Goal: Transaction & Acquisition: Purchase product/service

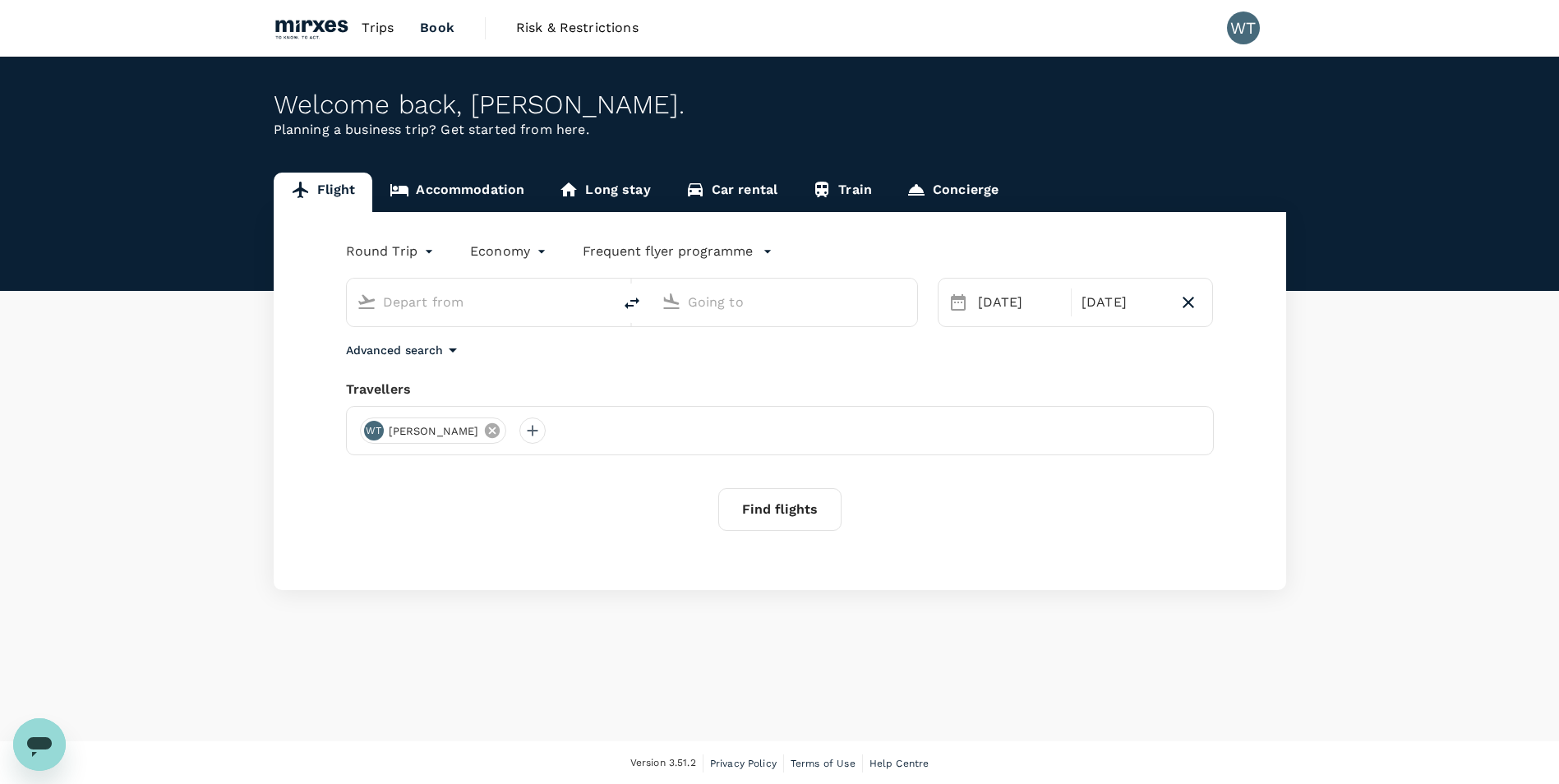
type input "Singapore Changi (SIN)"
type input "[GEOGRAPHIC_DATA], [GEOGRAPHIC_DATA] (any)"
type input "Singapore Changi (SIN)"
type input "[GEOGRAPHIC_DATA], [GEOGRAPHIC_DATA] (any)"
click at [790, 510] on button "Find flights" at bounding box center [780, 509] width 123 height 43
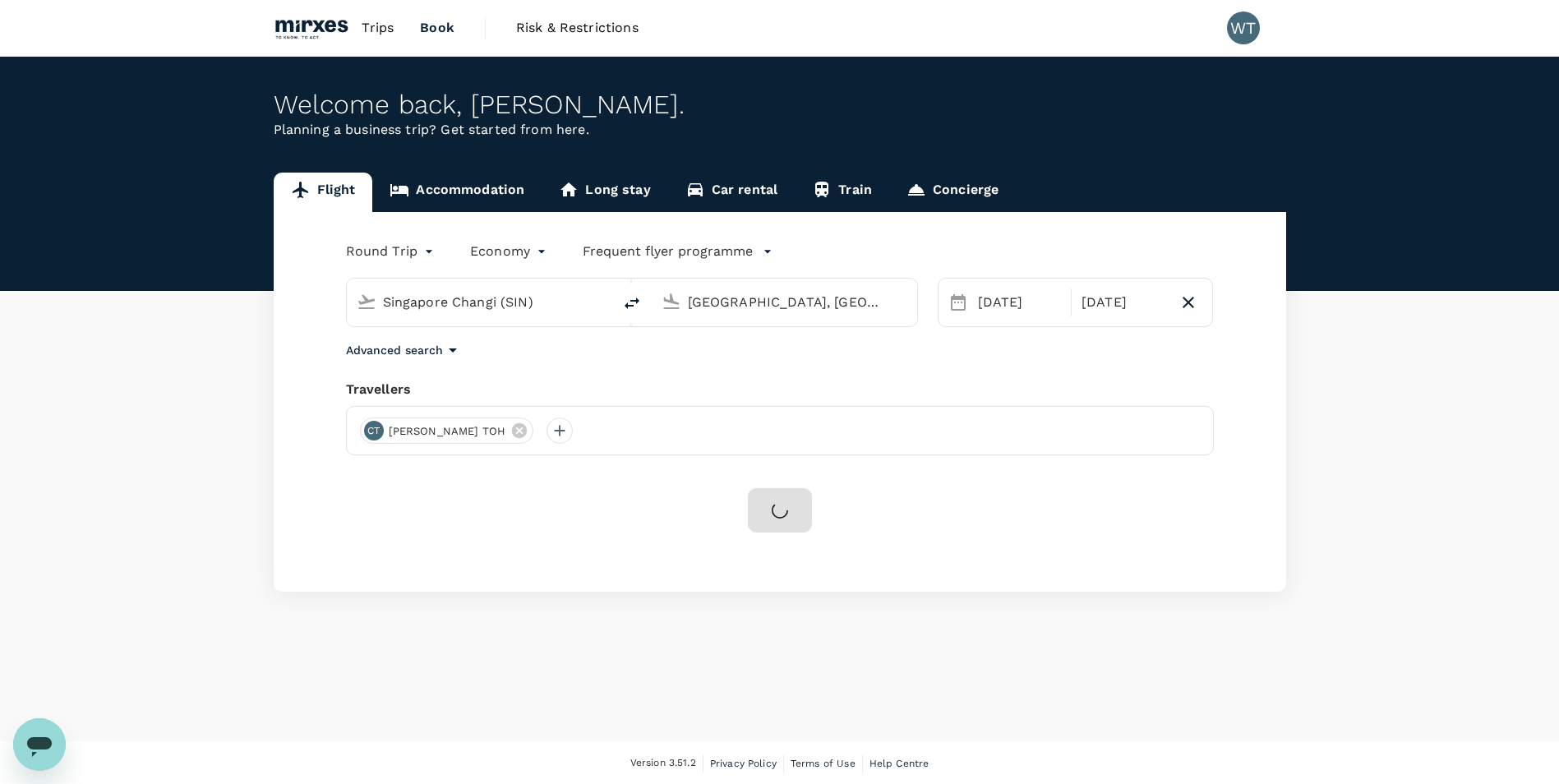
scroll to position [2, 0]
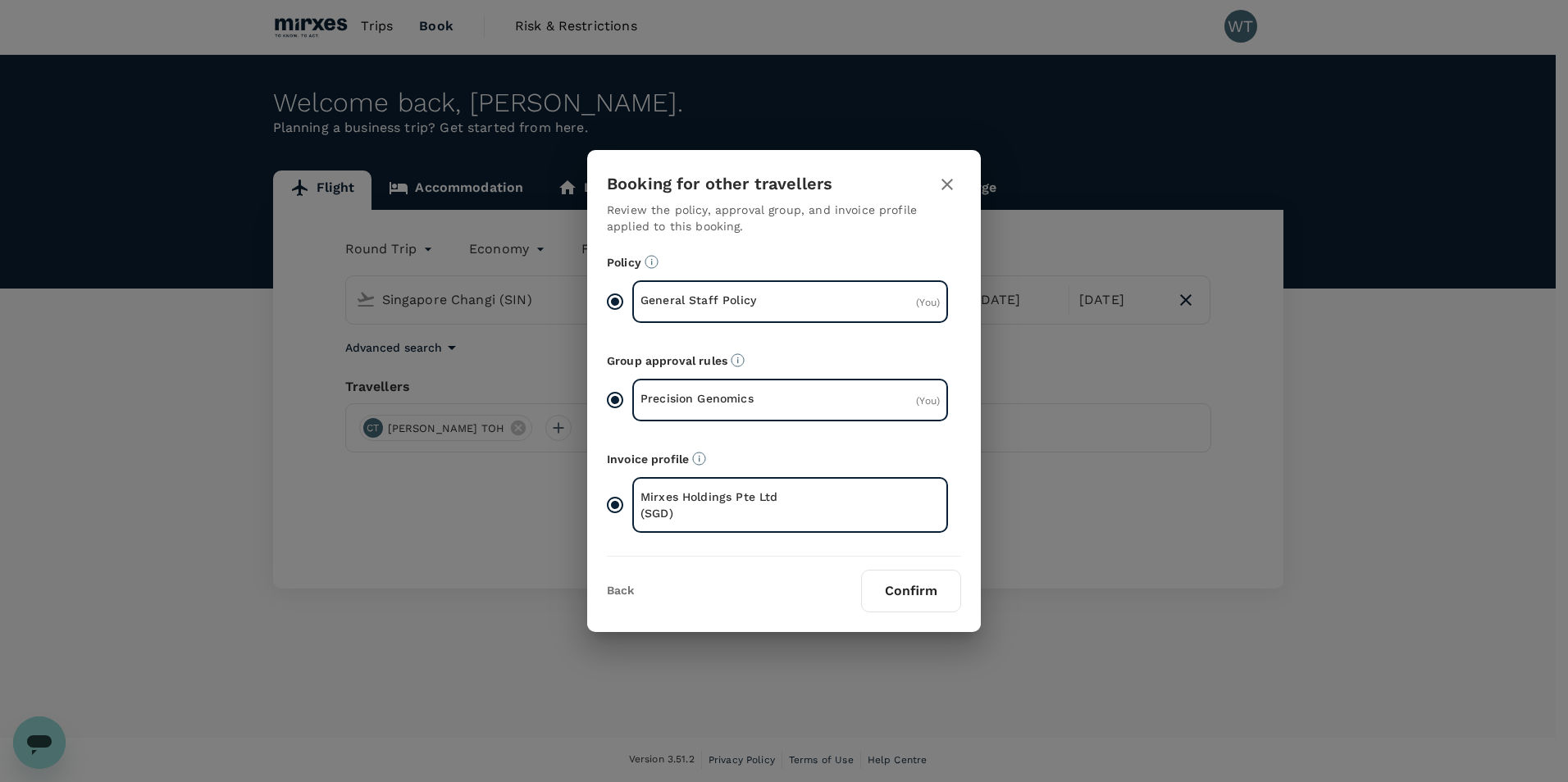
click at [908, 591] on button "Confirm" at bounding box center [911, 591] width 100 height 43
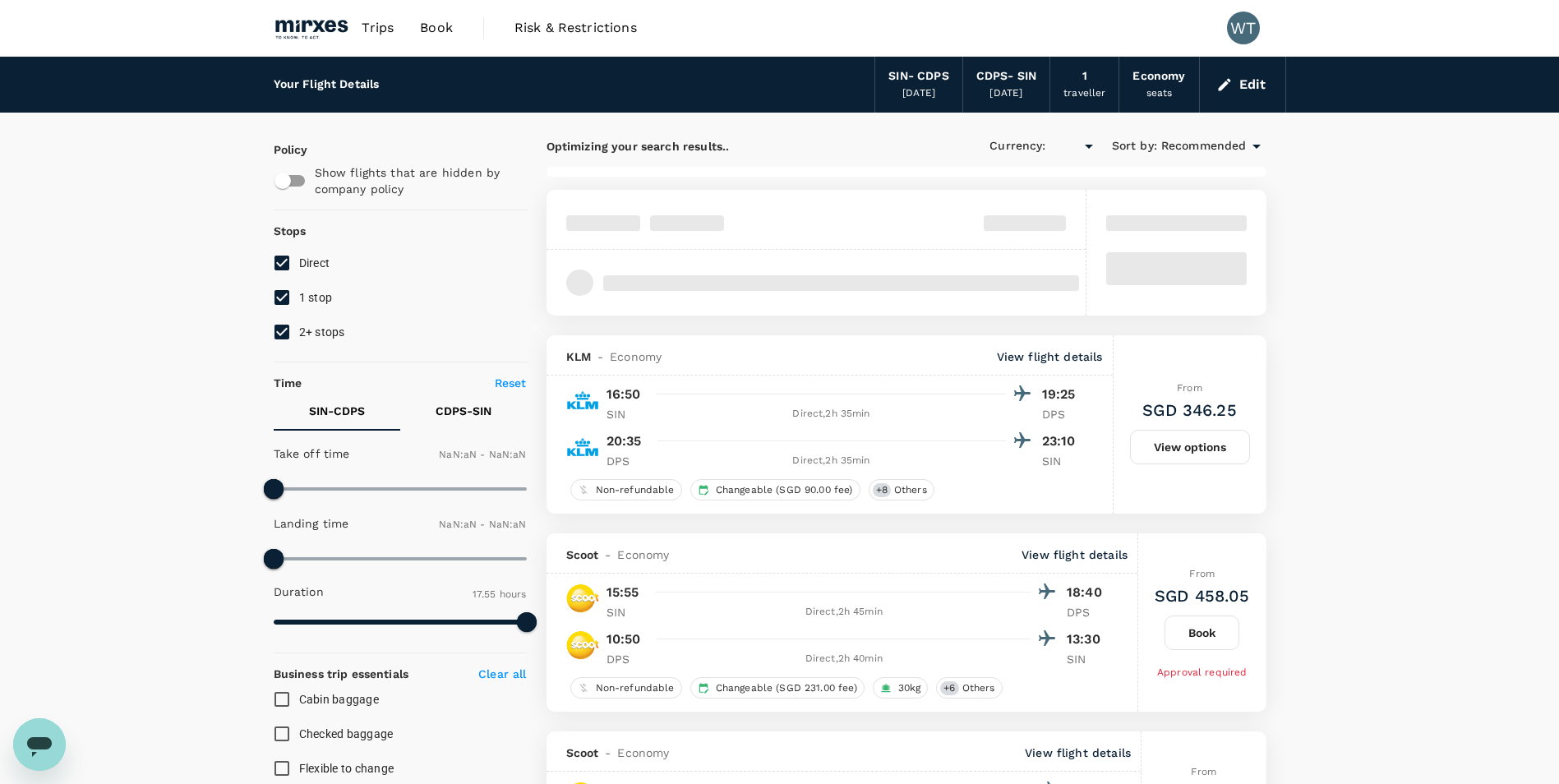
type input "SGD"
type input "1440"
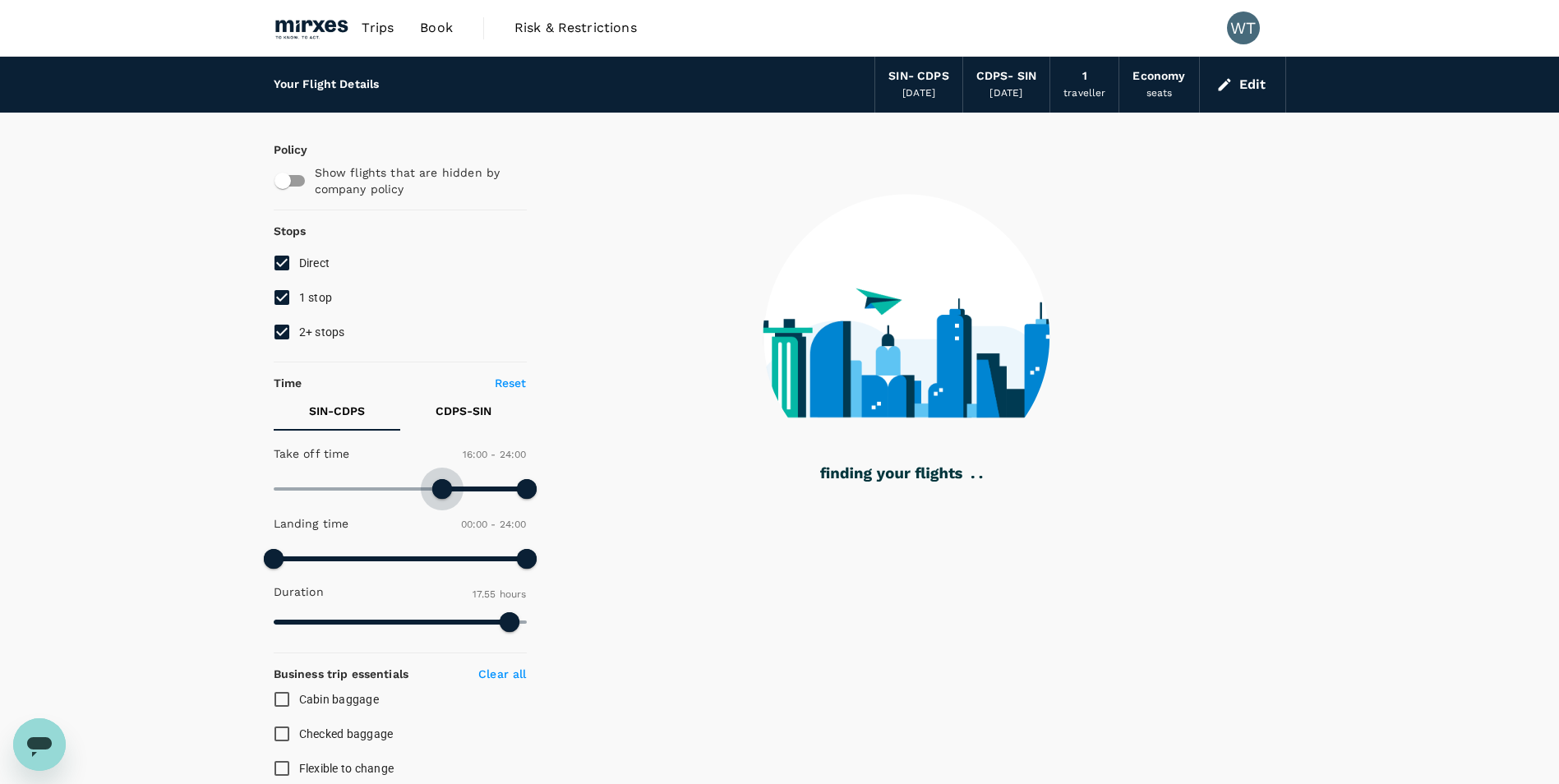
type input "1020"
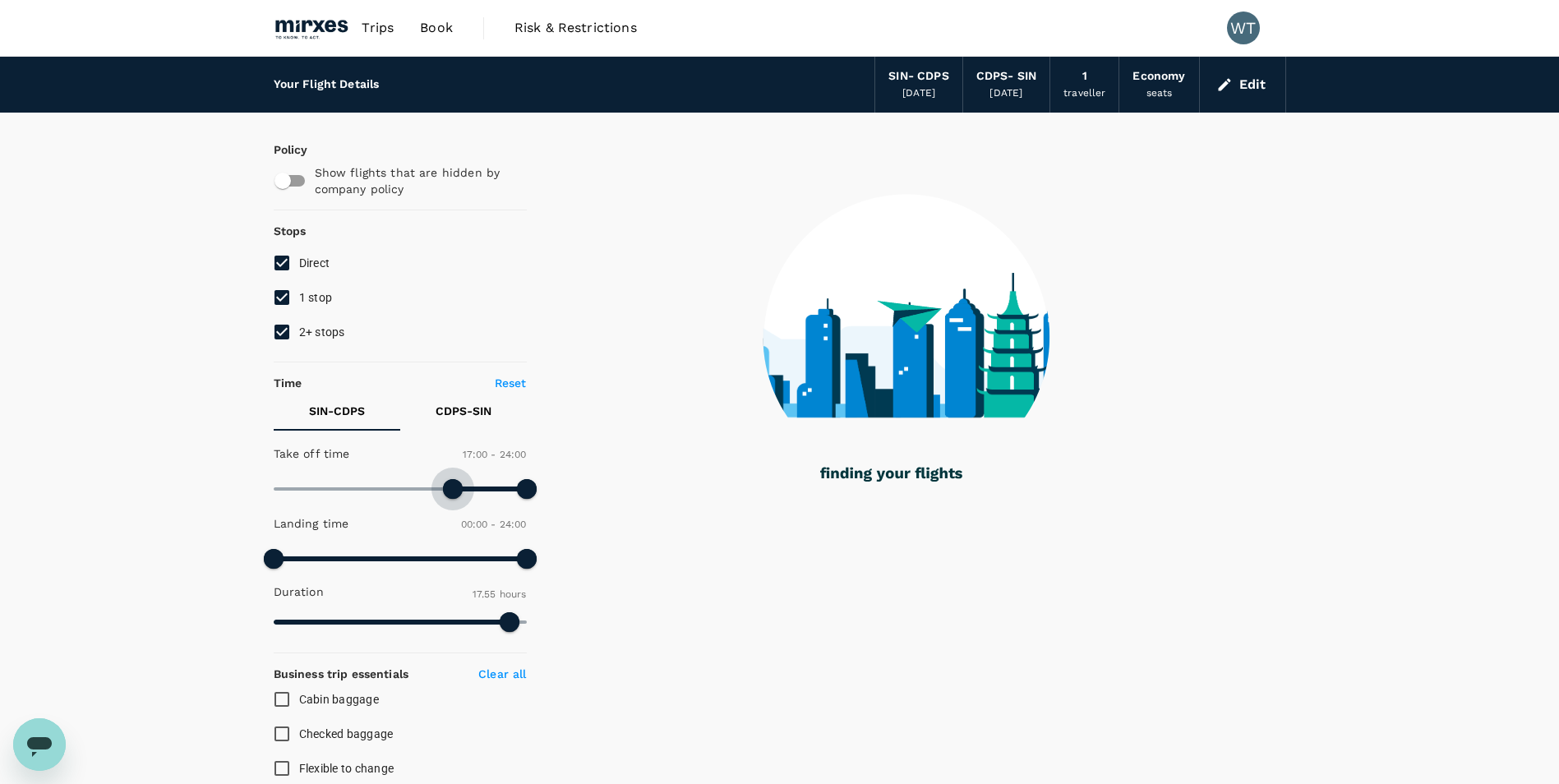
drag, startPoint x: 278, startPoint y: 491, endPoint x: 454, endPoint y: 513, distance: 177.4
click at [454, 513] on div "Take off time 17:00 - 24:00 Landing time 00:00 - 24:00 Duration 17.55 hours" at bounding box center [397, 539] width 260 height 203
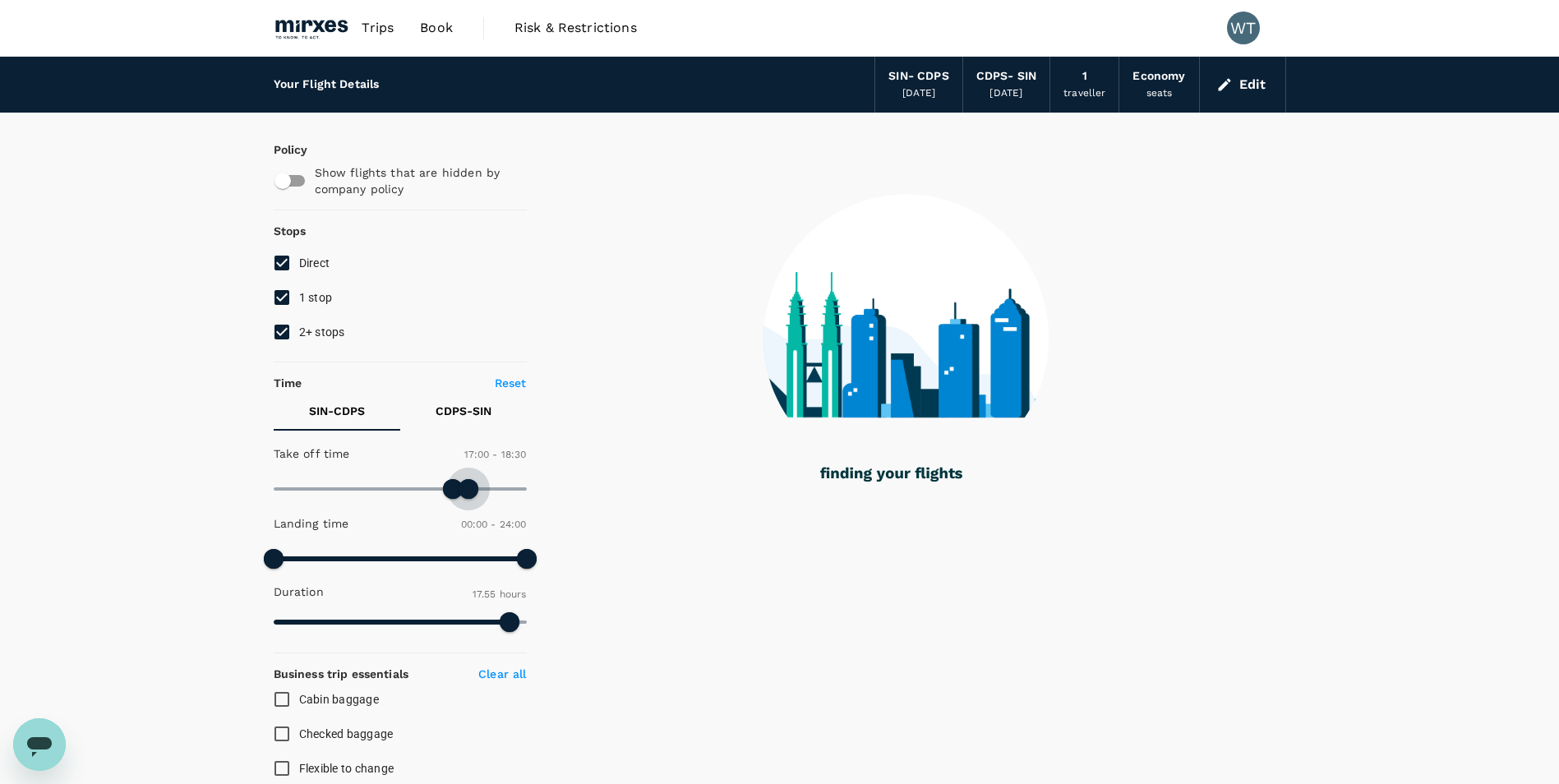
type input "1080"
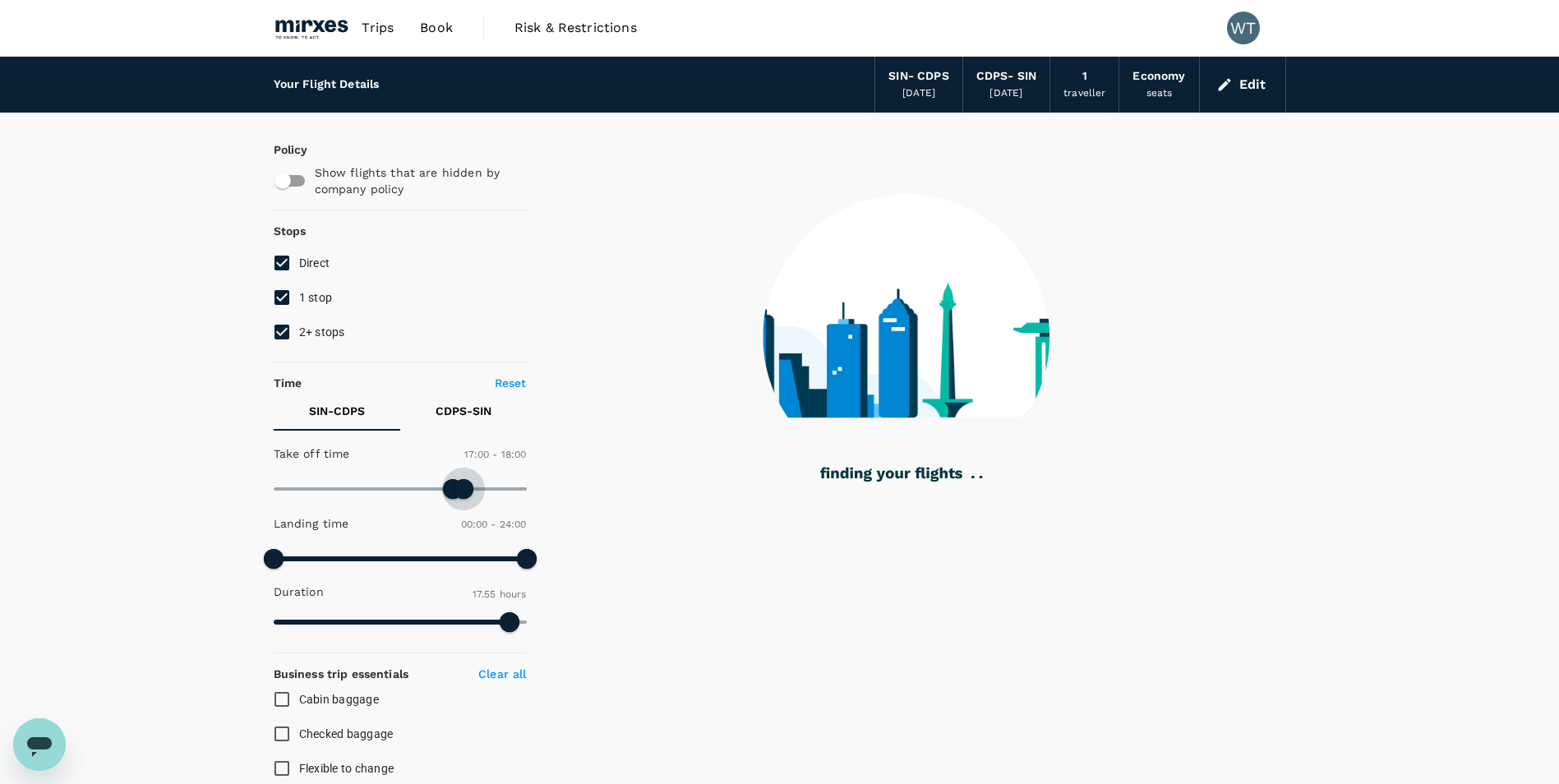
drag, startPoint x: 525, startPoint y: 494, endPoint x: 465, endPoint y: 496, distance: 60.0
click at [465, 496] on span at bounding box center [463, 488] width 19 height 19
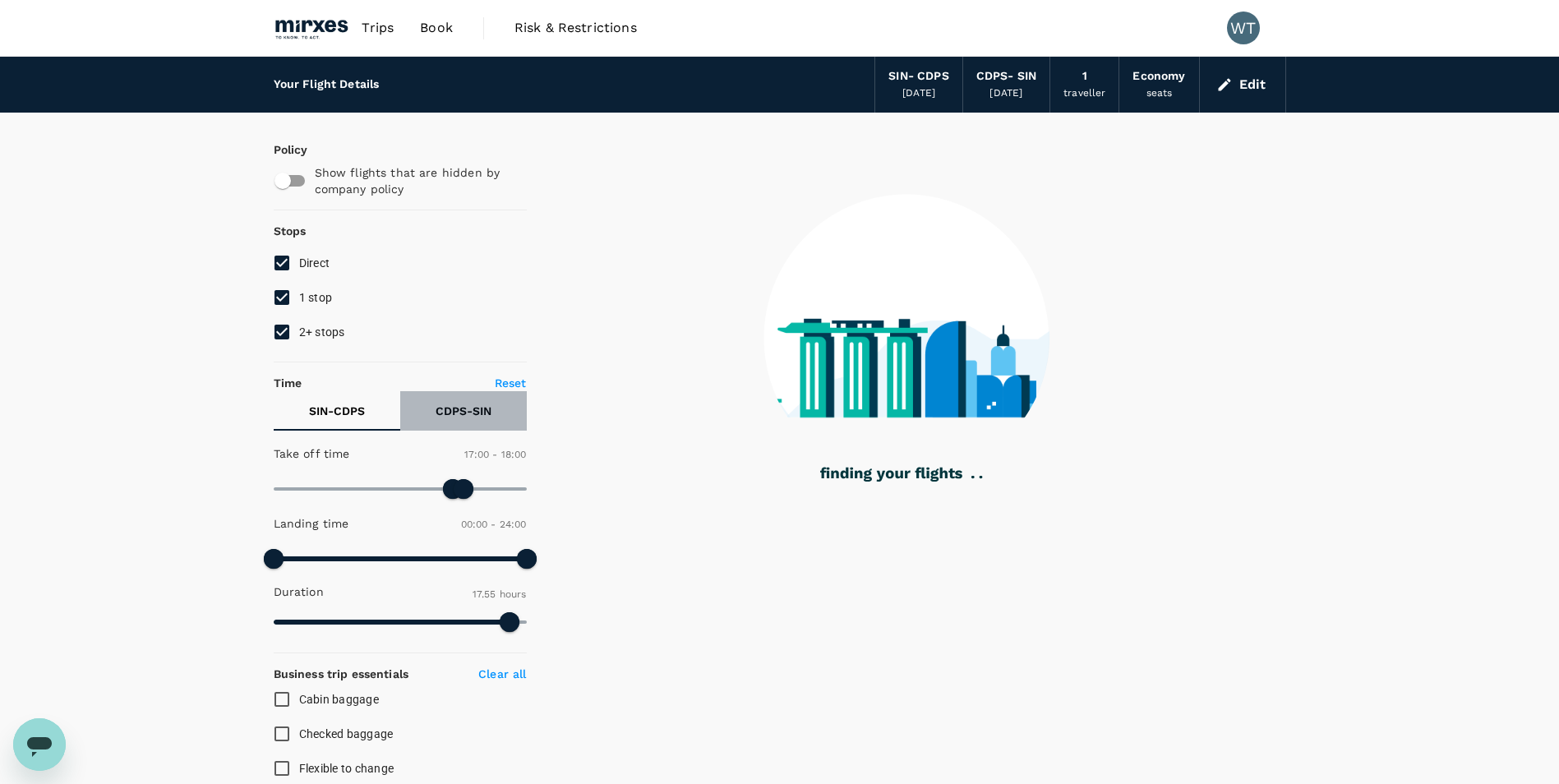
click at [476, 417] on p "CDPS - SIN" at bounding box center [464, 411] width 56 height 16
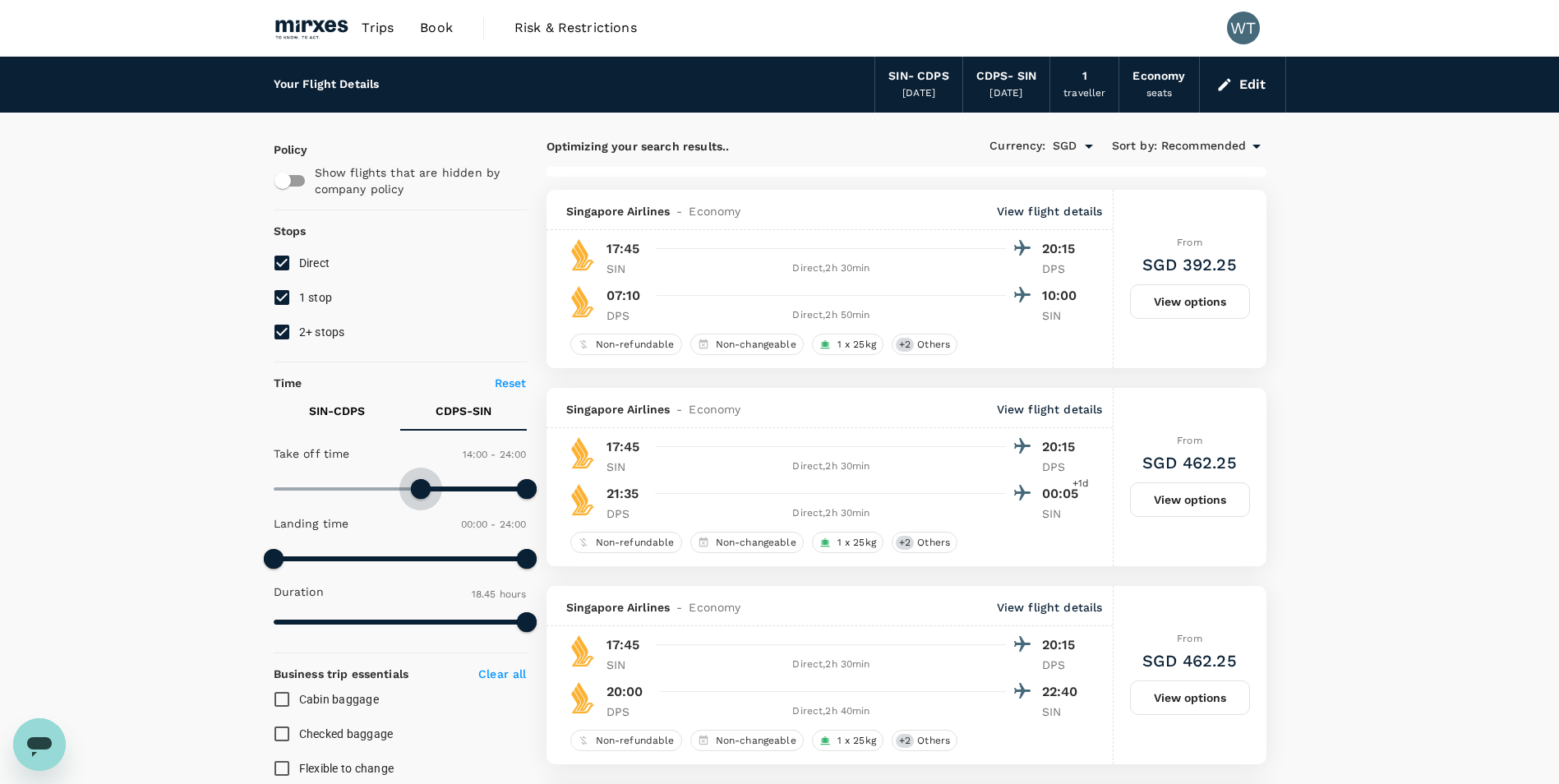
type input "810"
drag, startPoint x: 271, startPoint y: 489, endPoint x: 415, endPoint y: 494, distance: 144.1
click at [415, 494] on span at bounding box center [416, 488] width 19 height 19
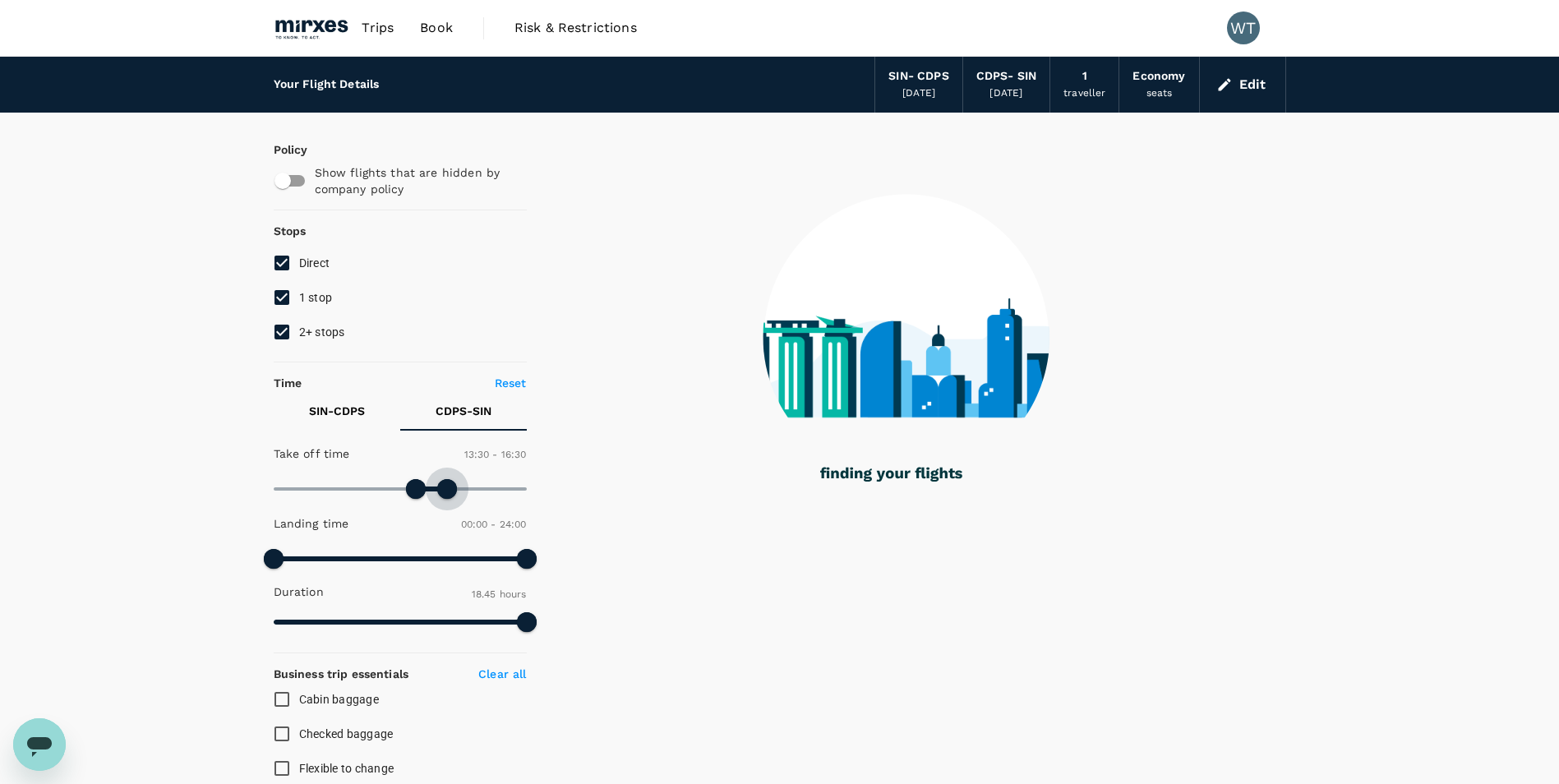
type input "960"
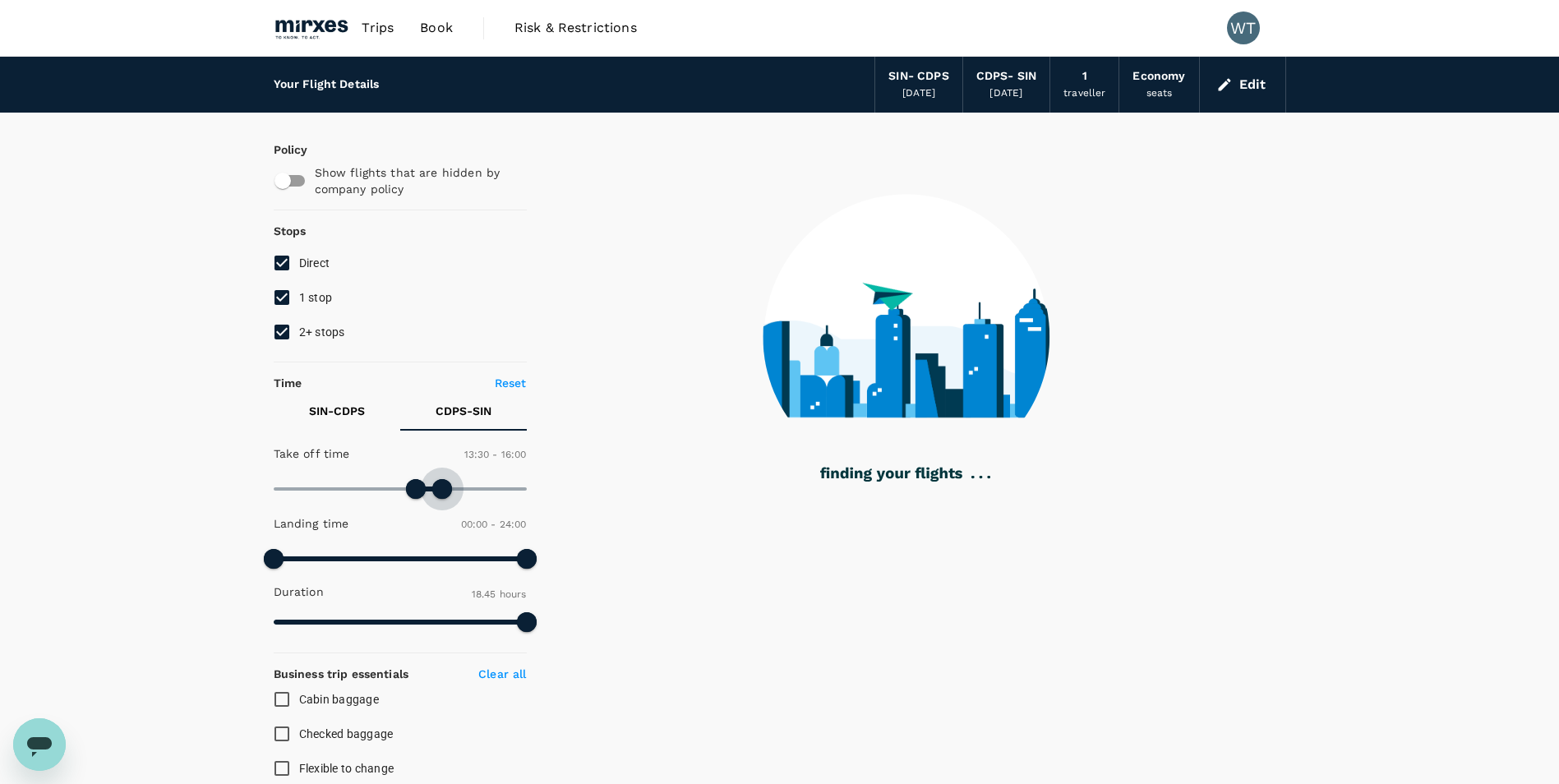
drag, startPoint x: 527, startPoint y: 487, endPoint x: 436, endPoint y: 529, distance: 100.2
click at [443, 496] on span at bounding box center [442, 488] width 19 height 19
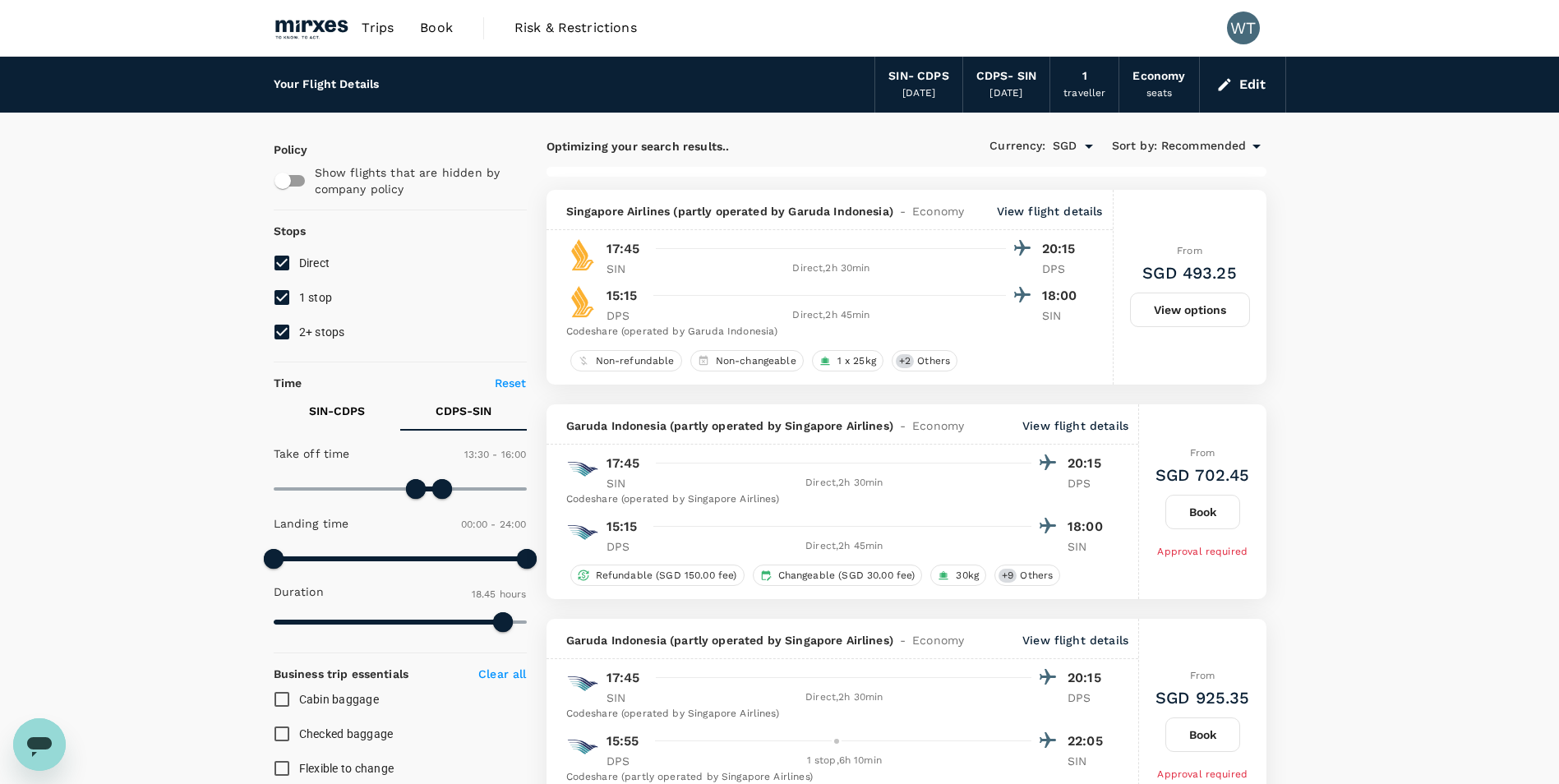
click at [277, 300] on input "1 stop" at bounding box center [282, 297] width 35 height 35
checkbox input "false"
click at [282, 331] on input "2+ stops" at bounding box center [282, 331] width 35 height 35
checkbox input "false"
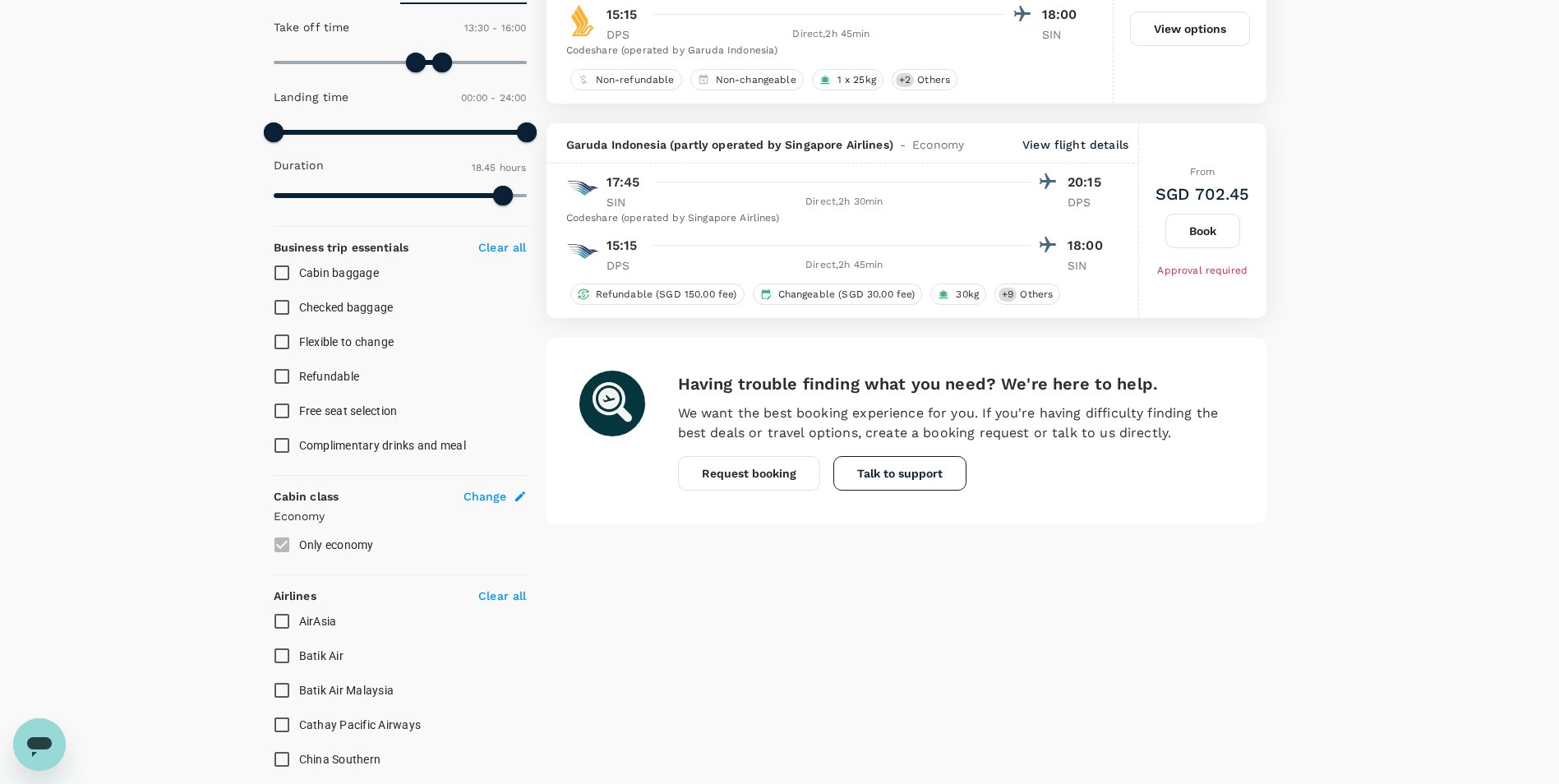
scroll to position [493, 0]
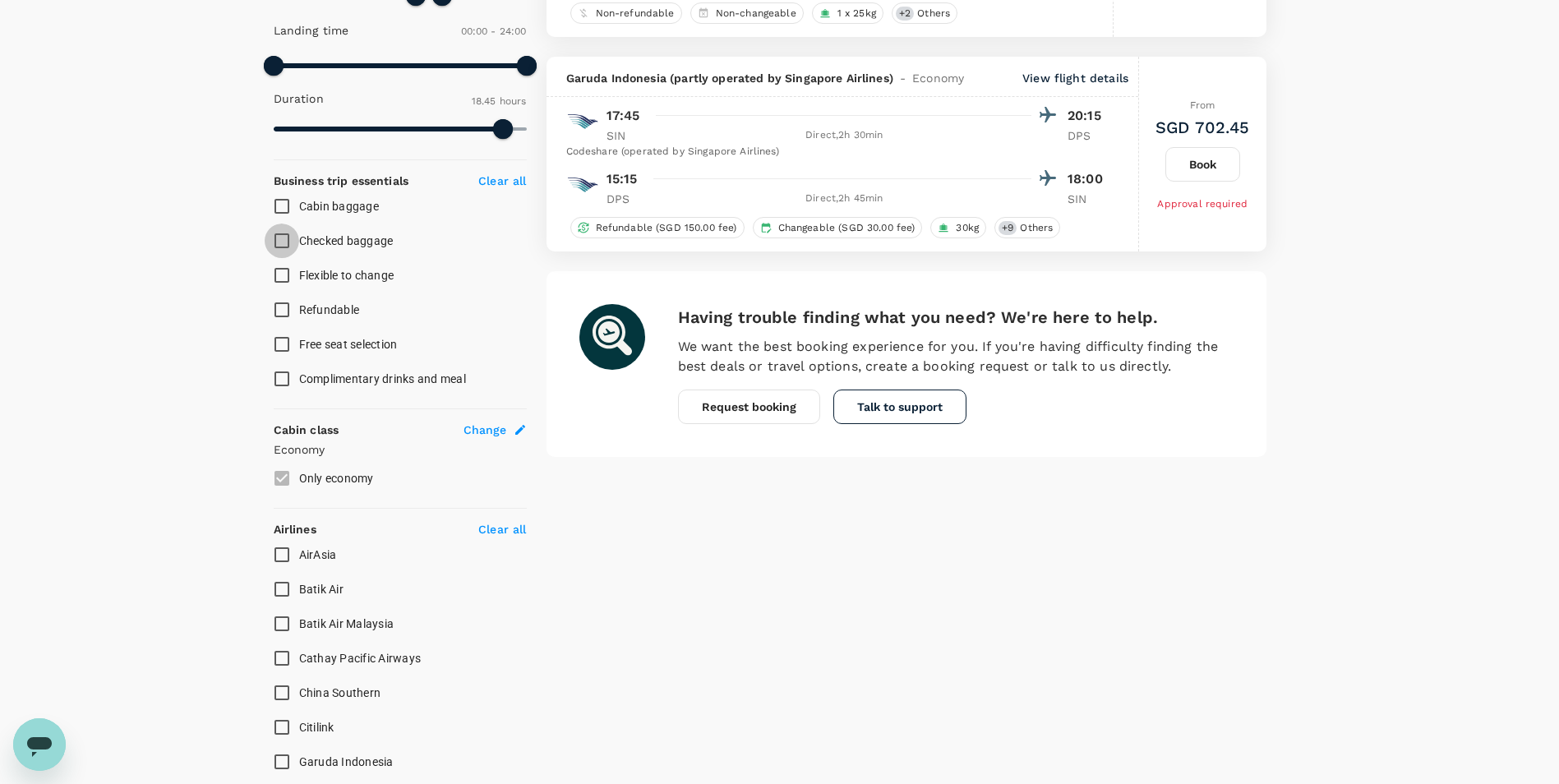
click at [277, 244] on input "Checked baggage" at bounding box center [282, 240] width 35 height 35
checkbox input "true"
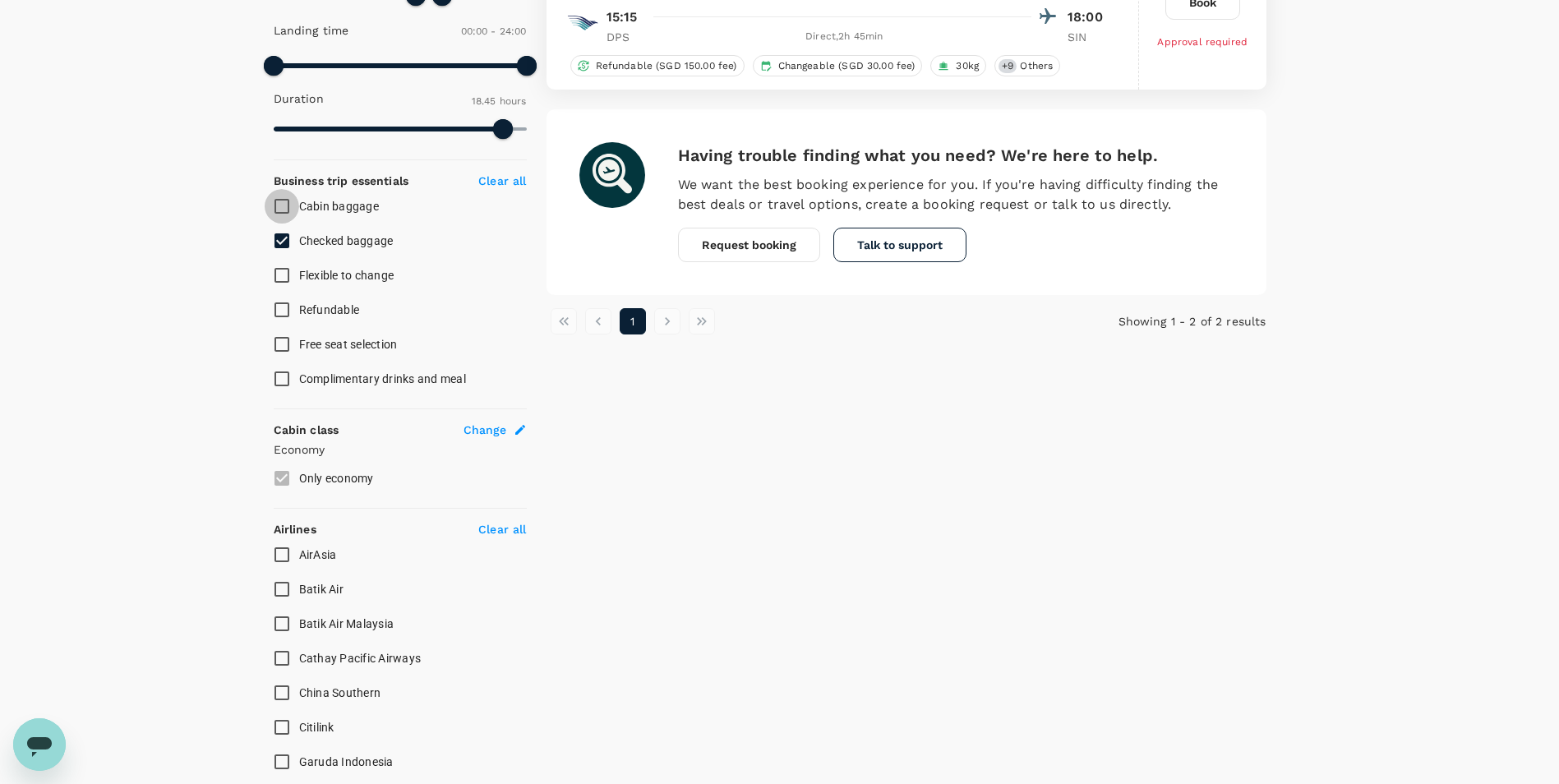
click at [280, 203] on input "Cabin baggage" at bounding box center [282, 206] width 35 height 35
checkbox input "true"
click at [279, 343] on input "Free seat selection" at bounding box center [282, 344] width 35 height 35
checkbox input "true"
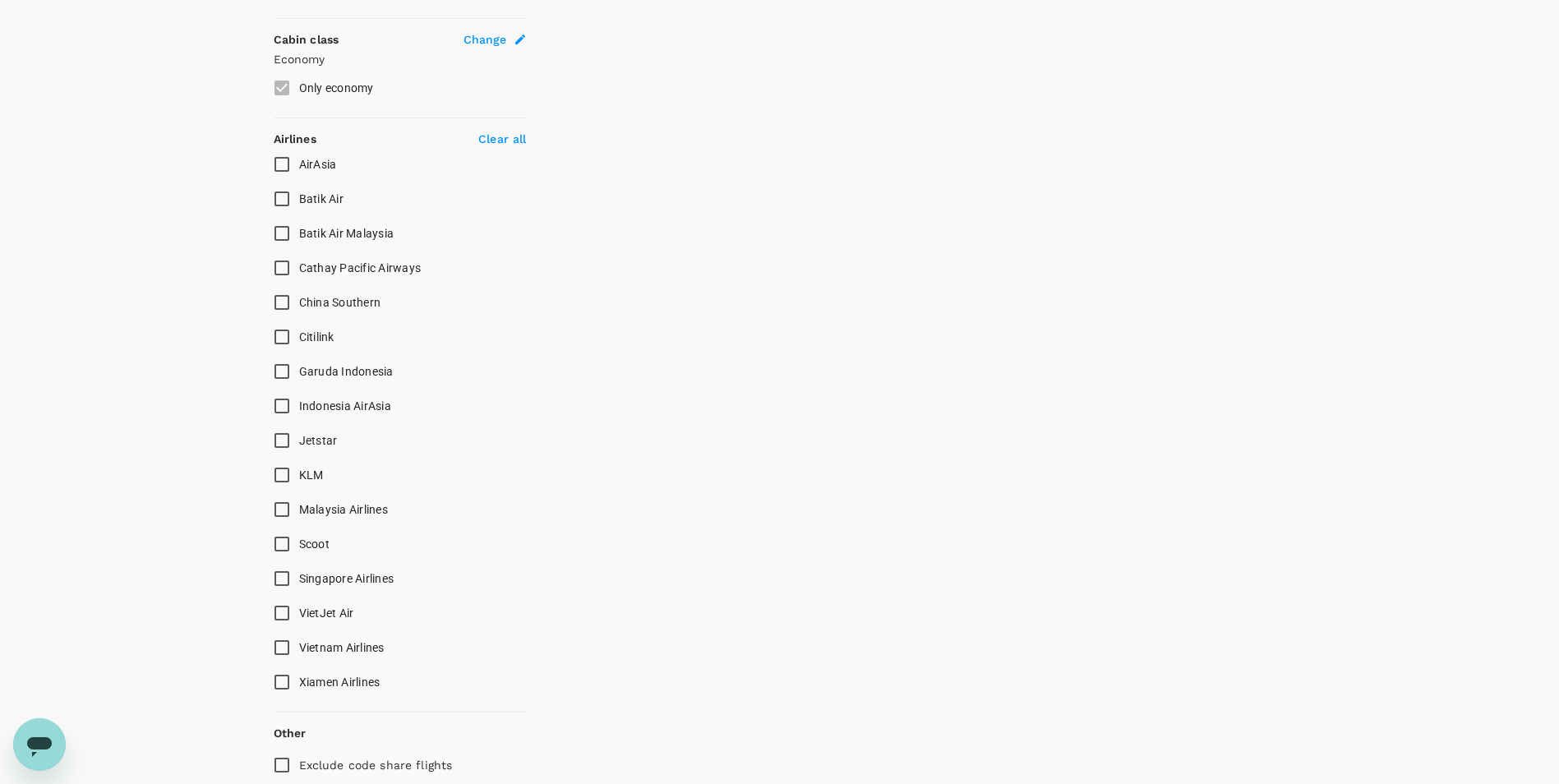
scroll to position [904, 0]
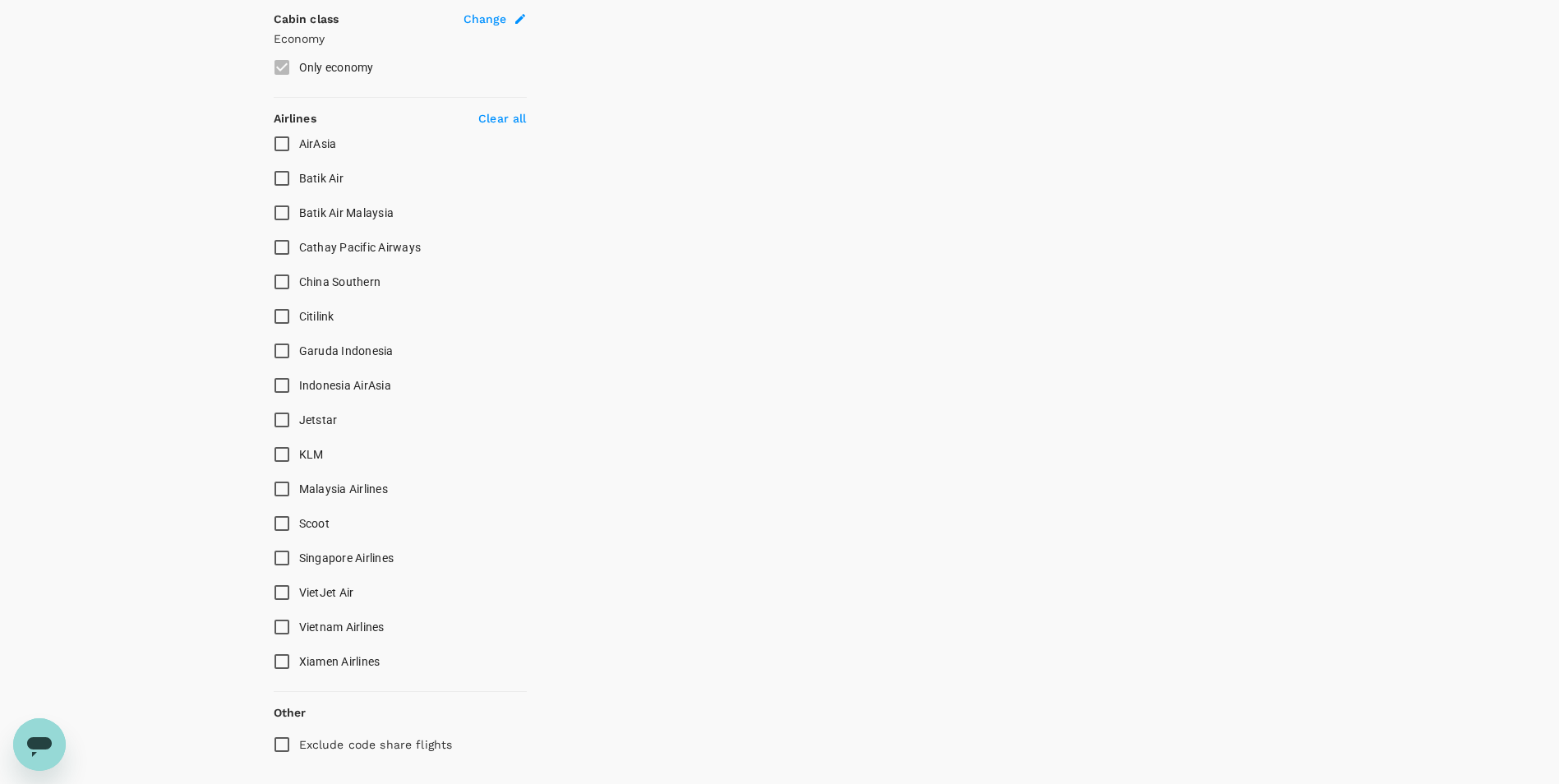
click at [279, 561] on input "Singapore Airlines" at bounding box center [282, 557] width 35 height 35
checkbox input "true"
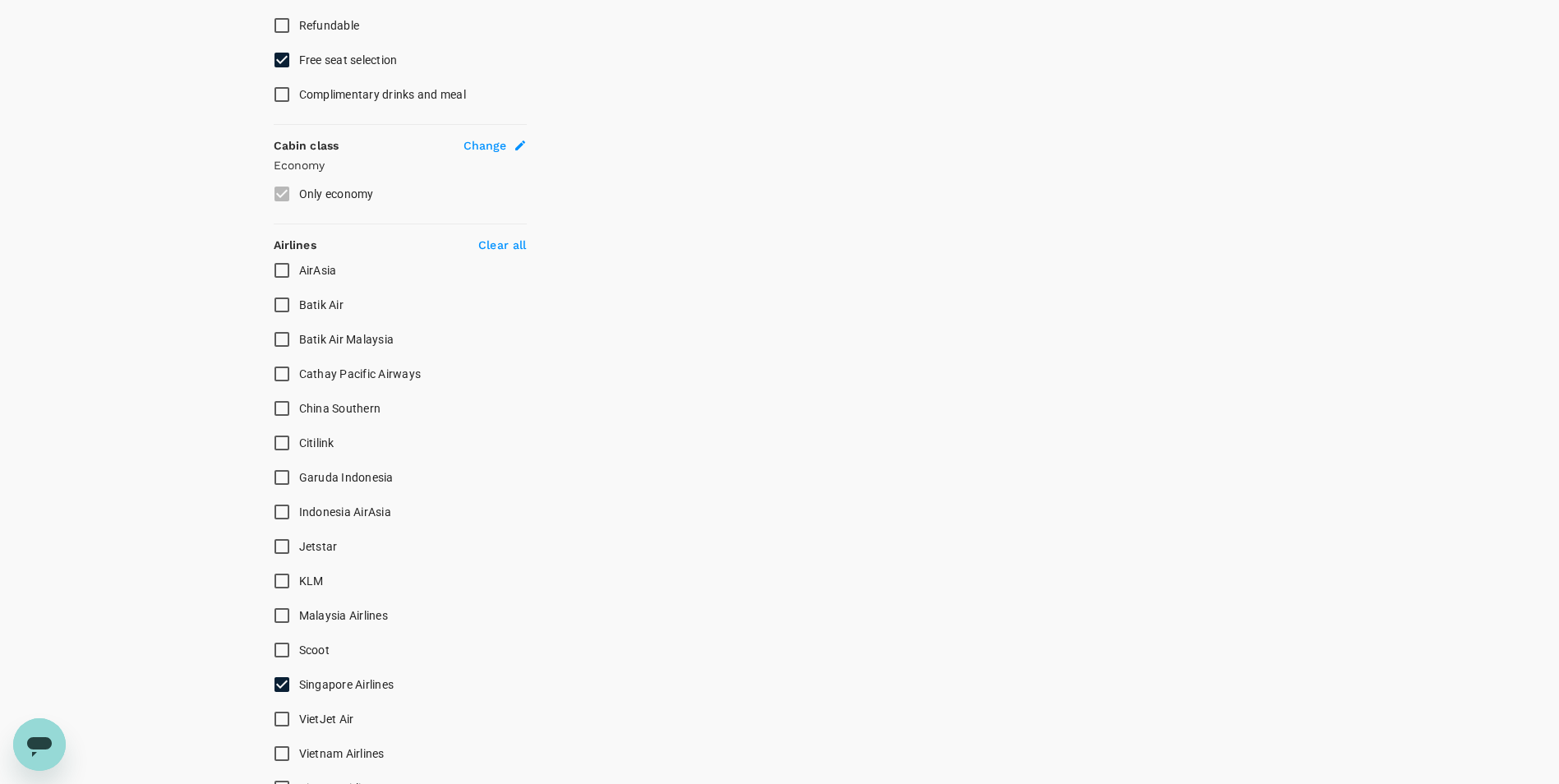
scroll to position [411, 0]
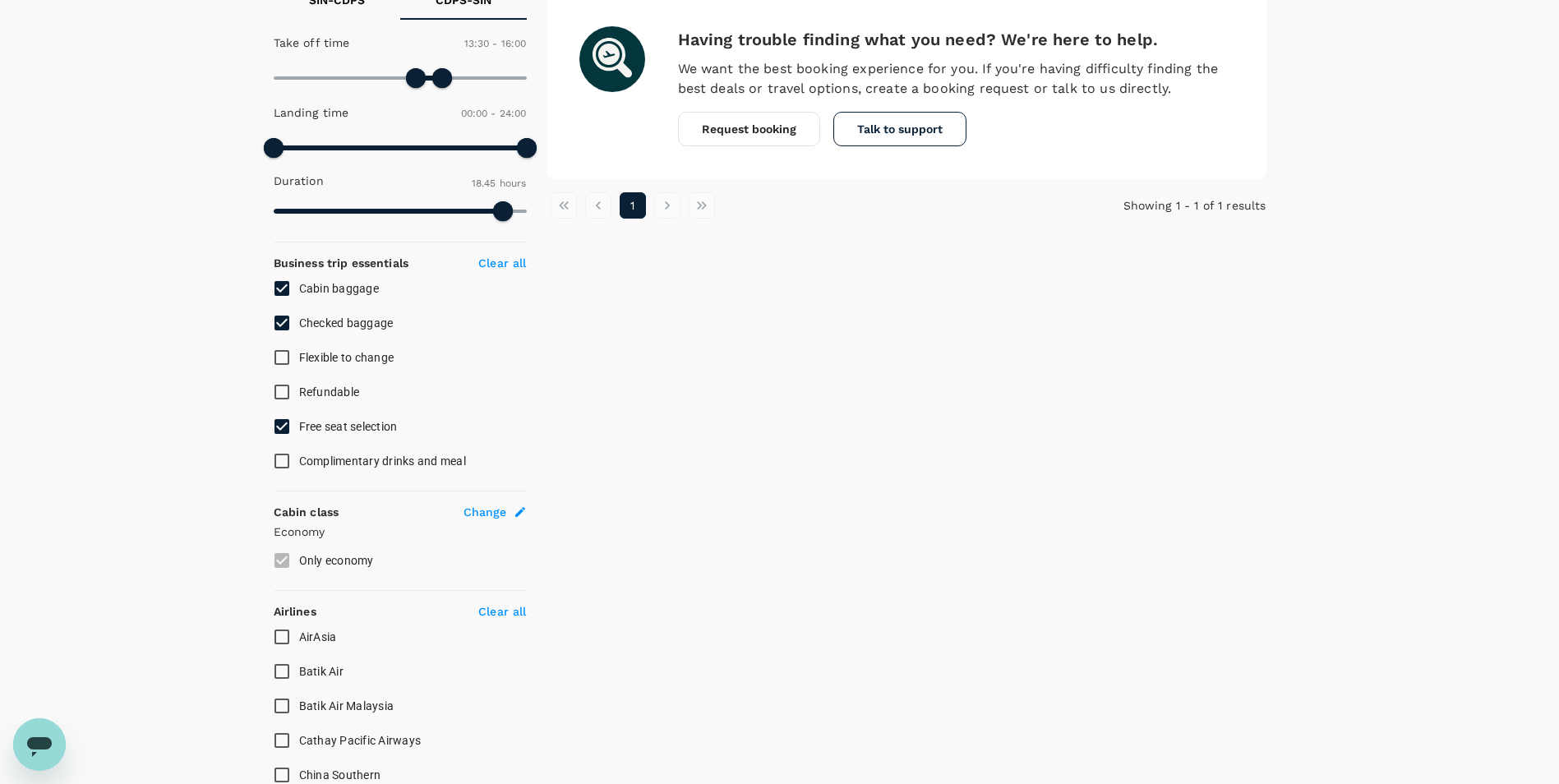
type input "SGD"
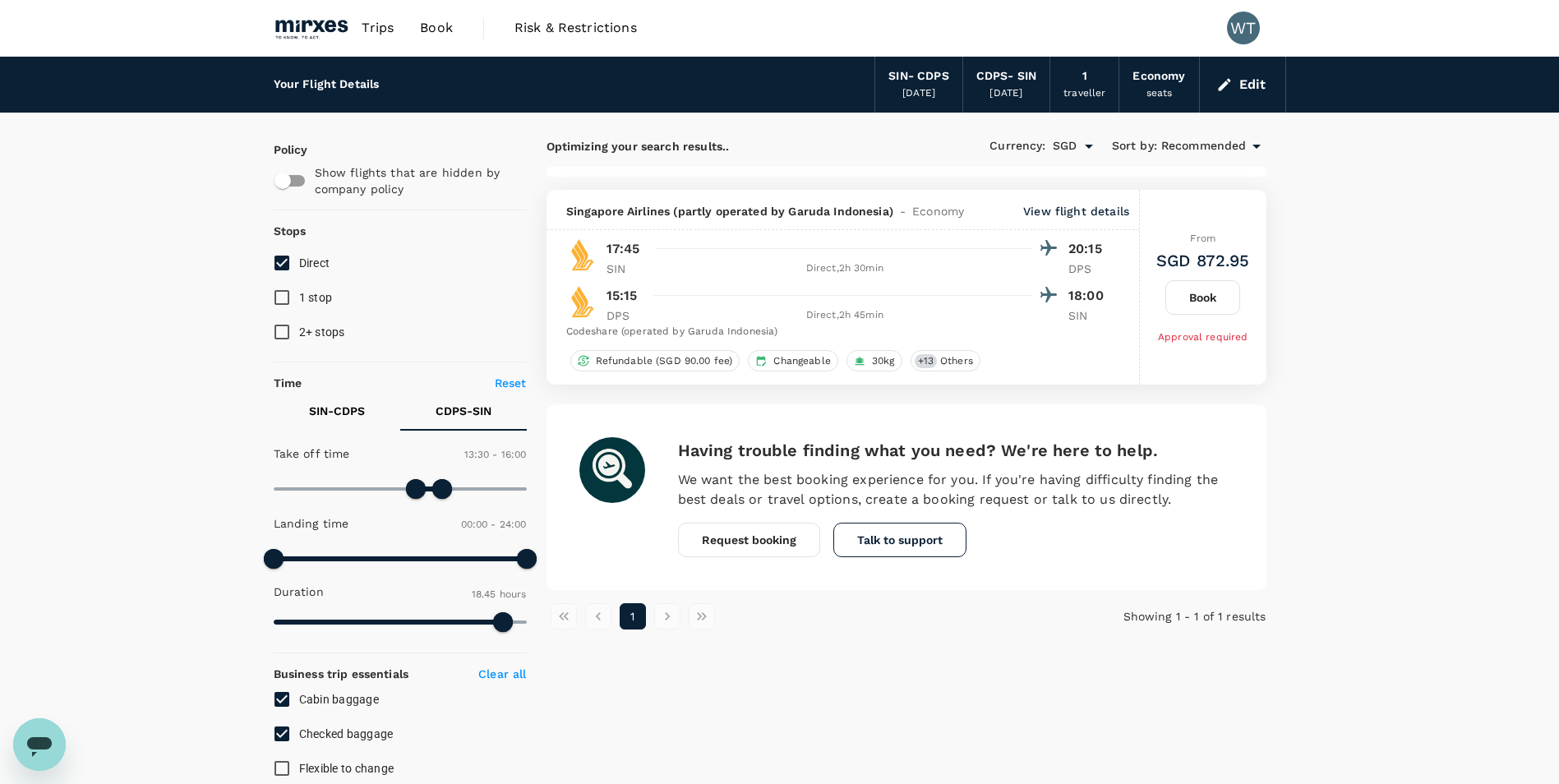
scroll to position [82, 0]
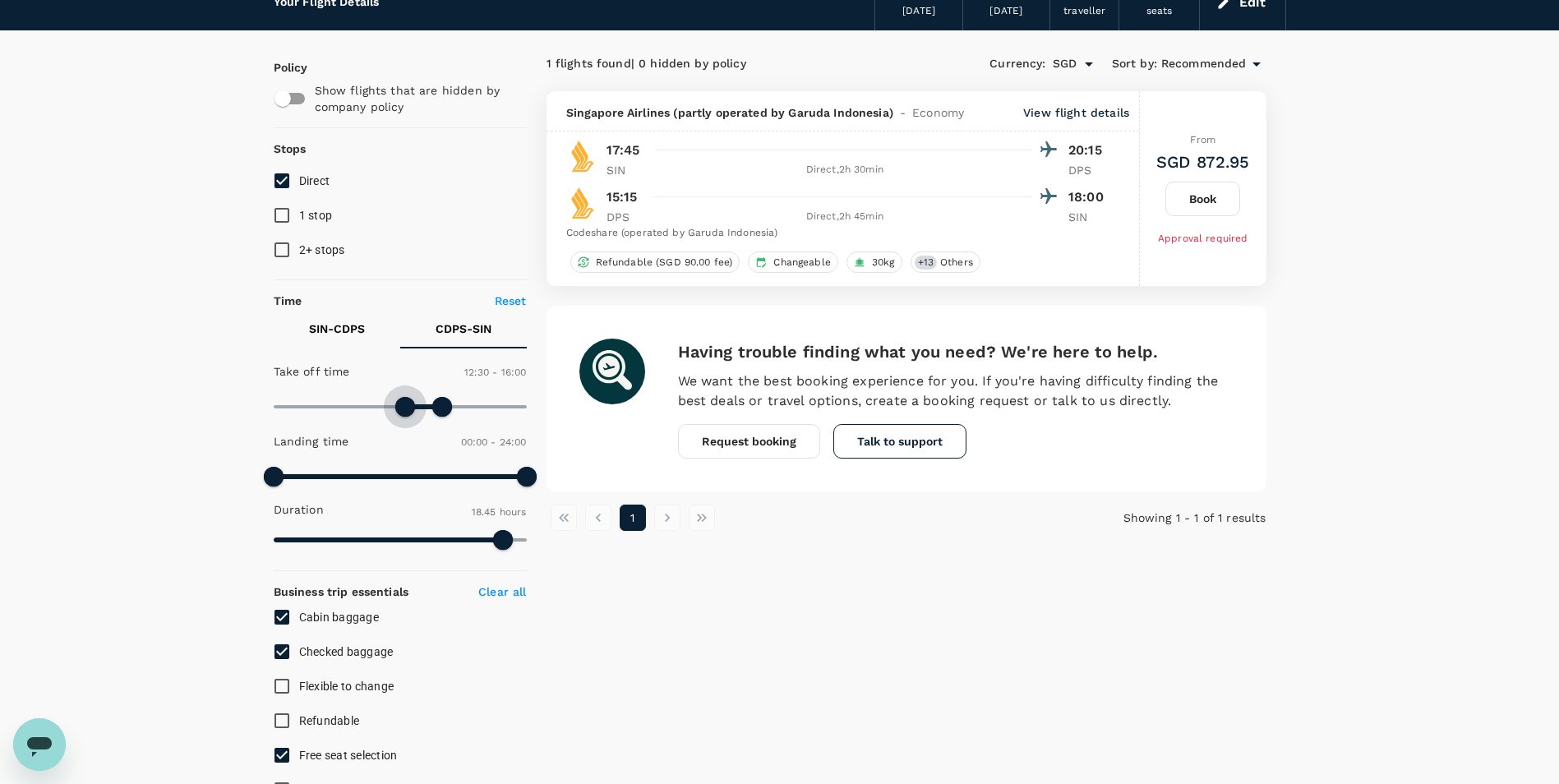
type input "720"
drag, startPoint x: 410, startPoint y: 408, endPoint x: 395, endPoint y: 411, distance: 15.3
click at [399, 409] on span at bounding box center [400, 406] width 19 height 19
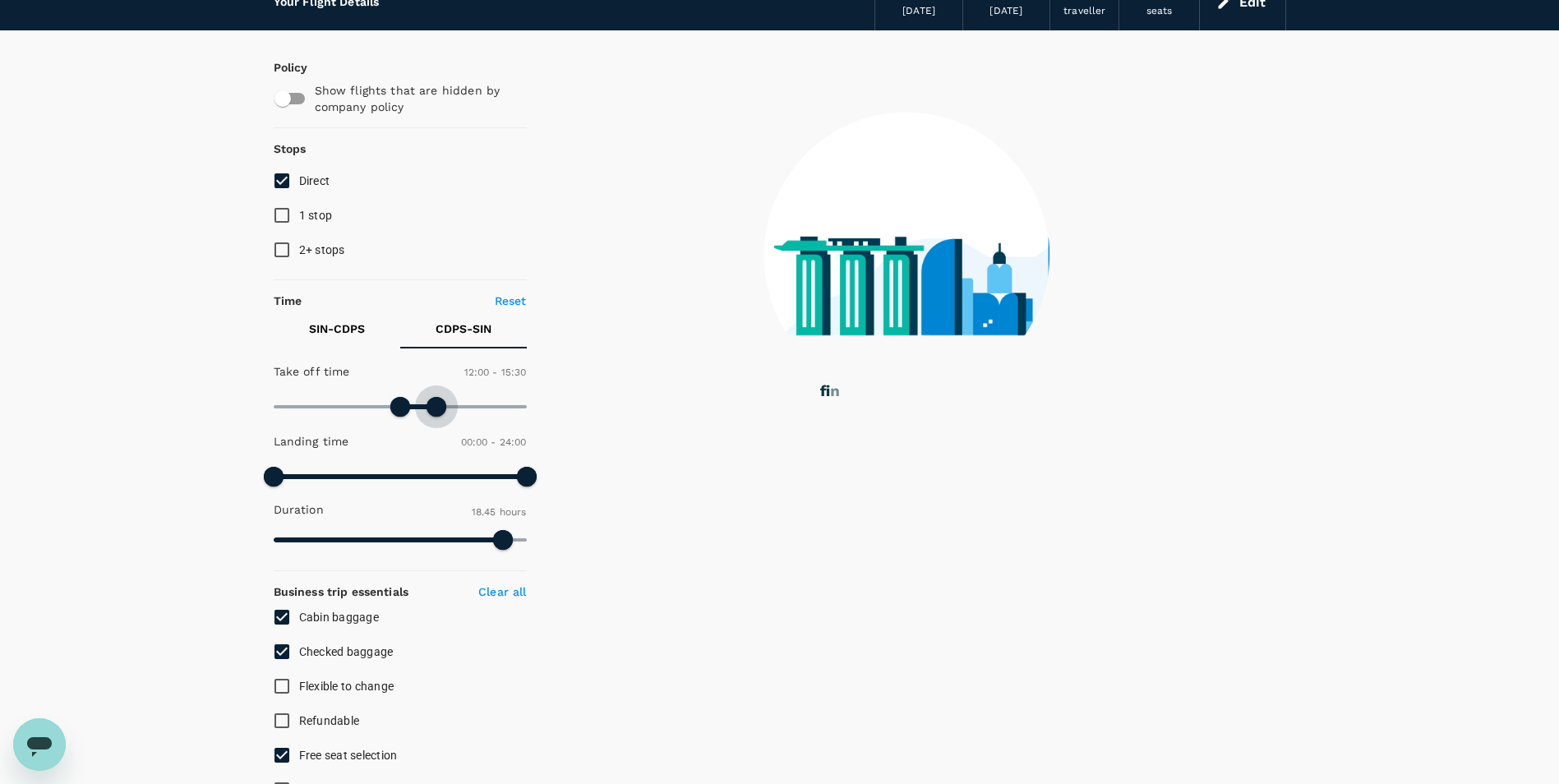
type input "900"
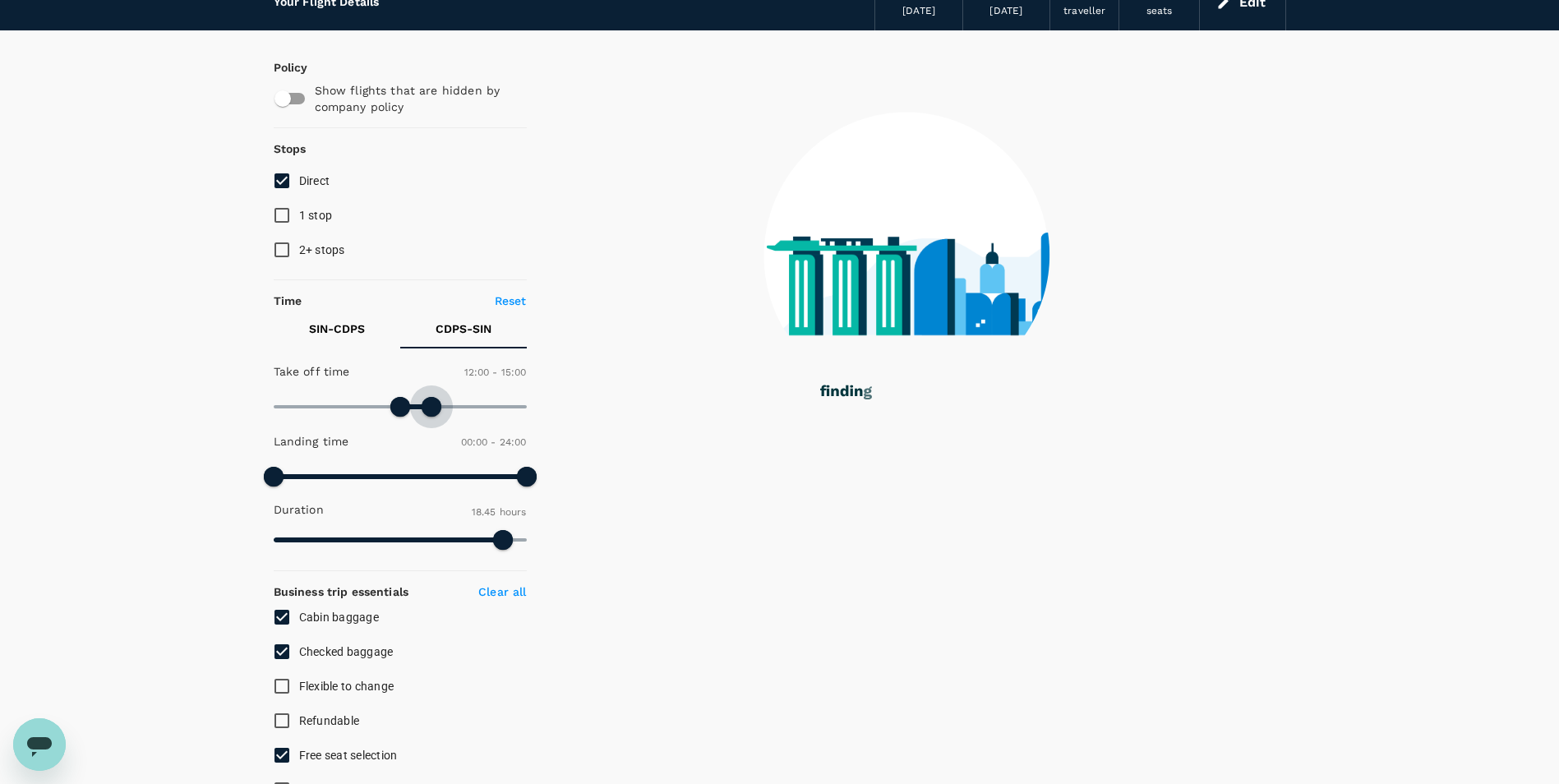
click at [434, 408] on span at bounding box center [431, 406] width 19 height 19
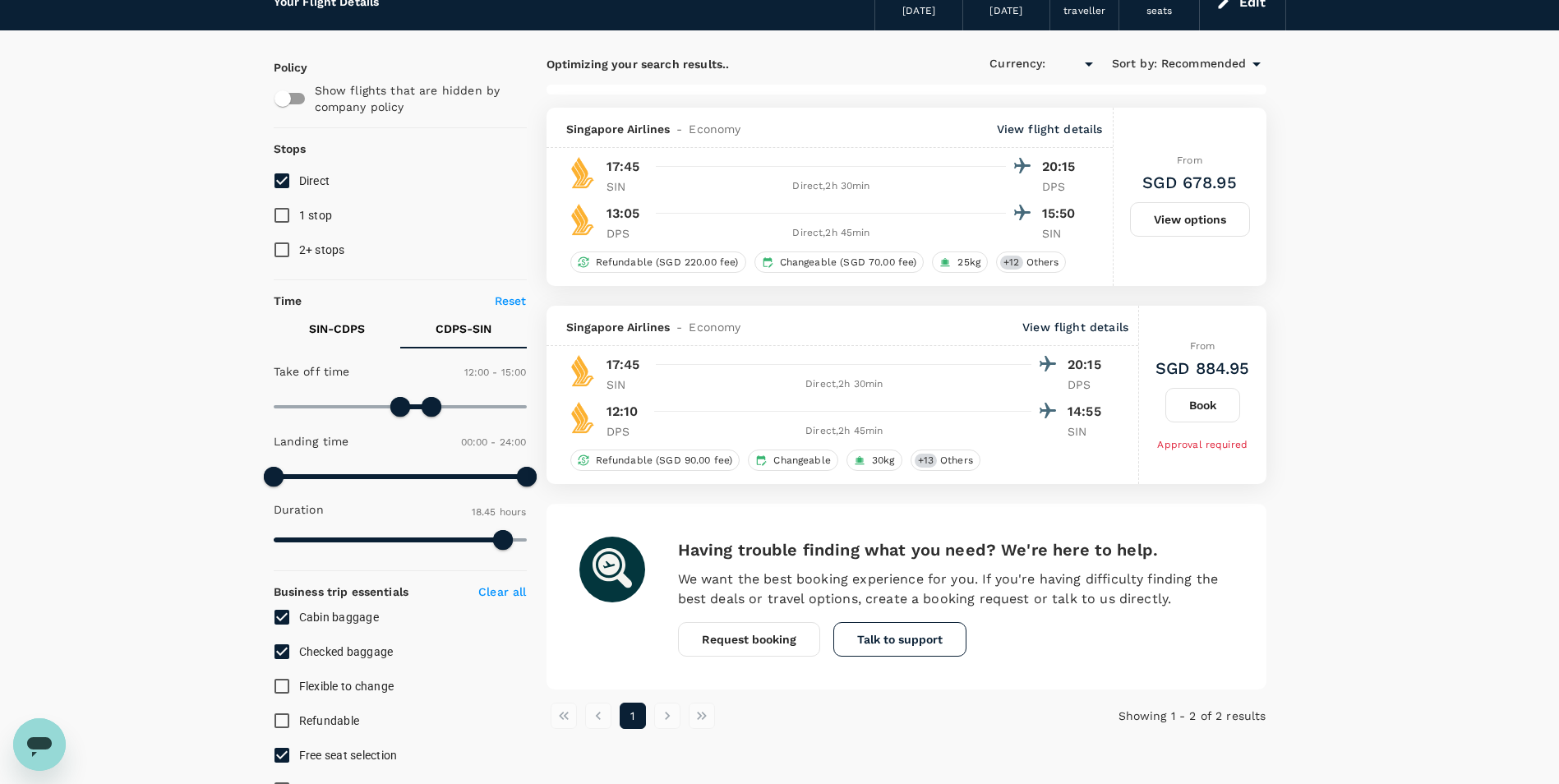
type input "SGD"
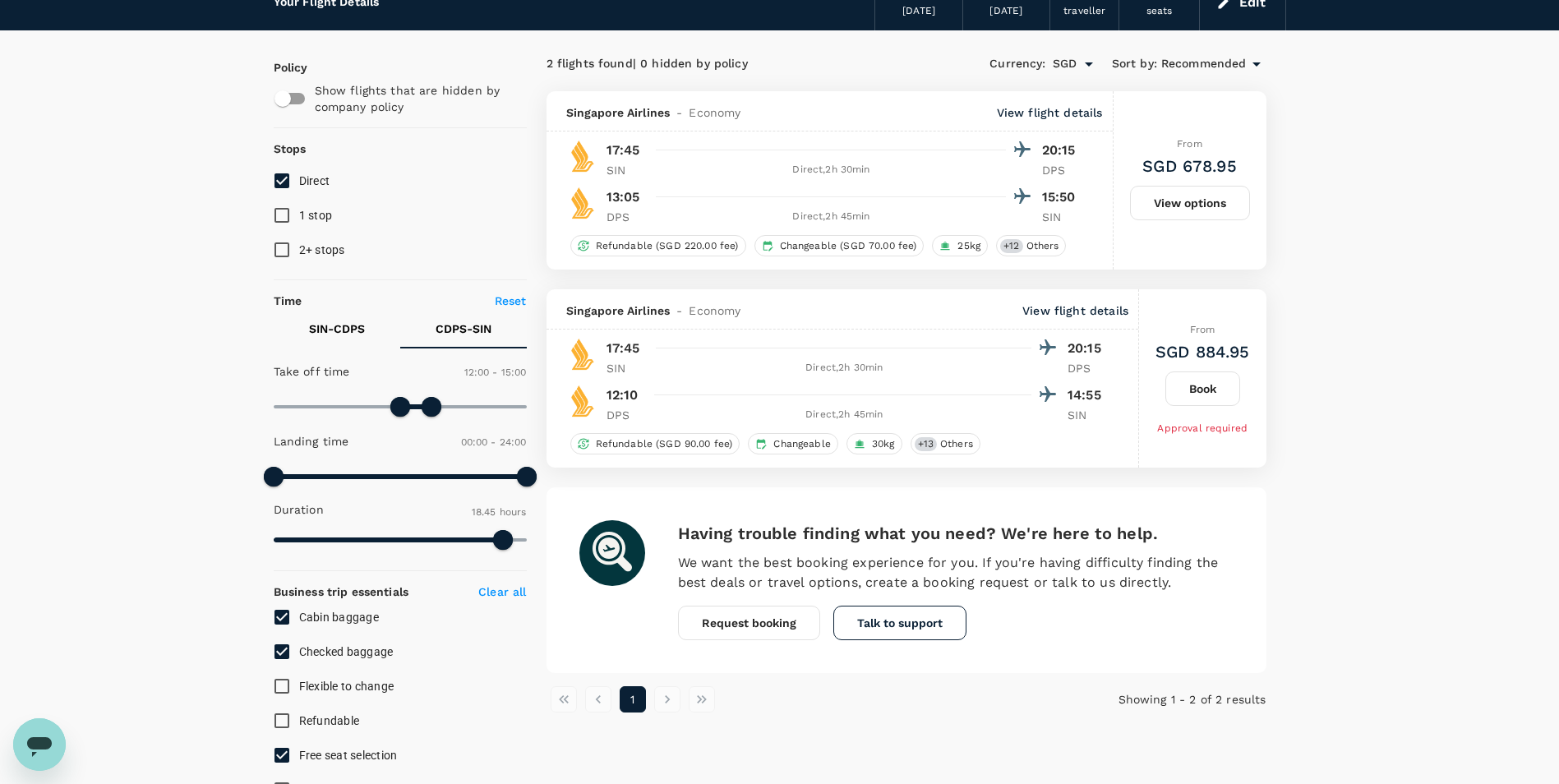
click at [1184, 206] on button "View options" at bounding box center [1190, 202] width 120 height 35
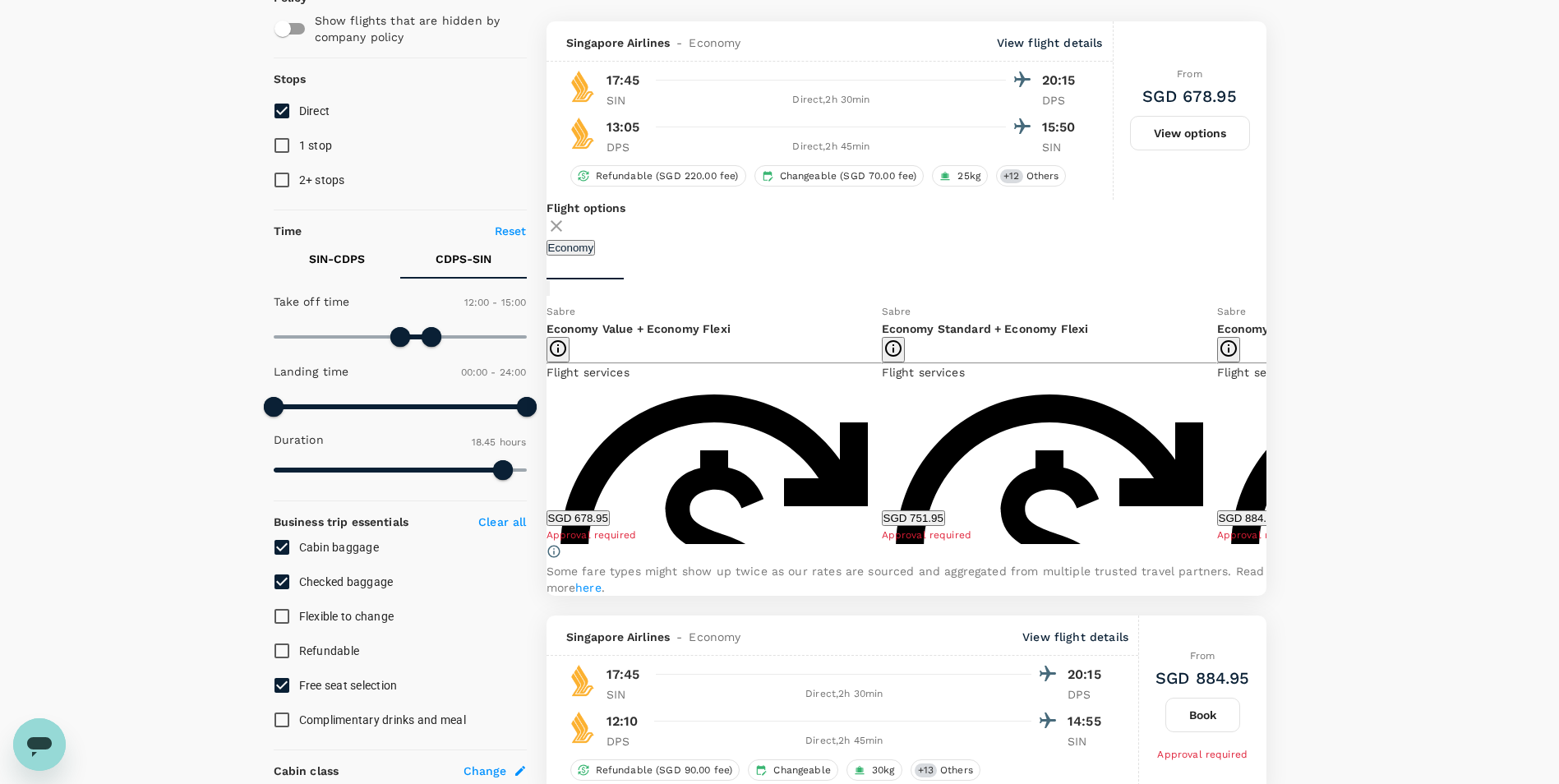
scroll to position [174, 0]
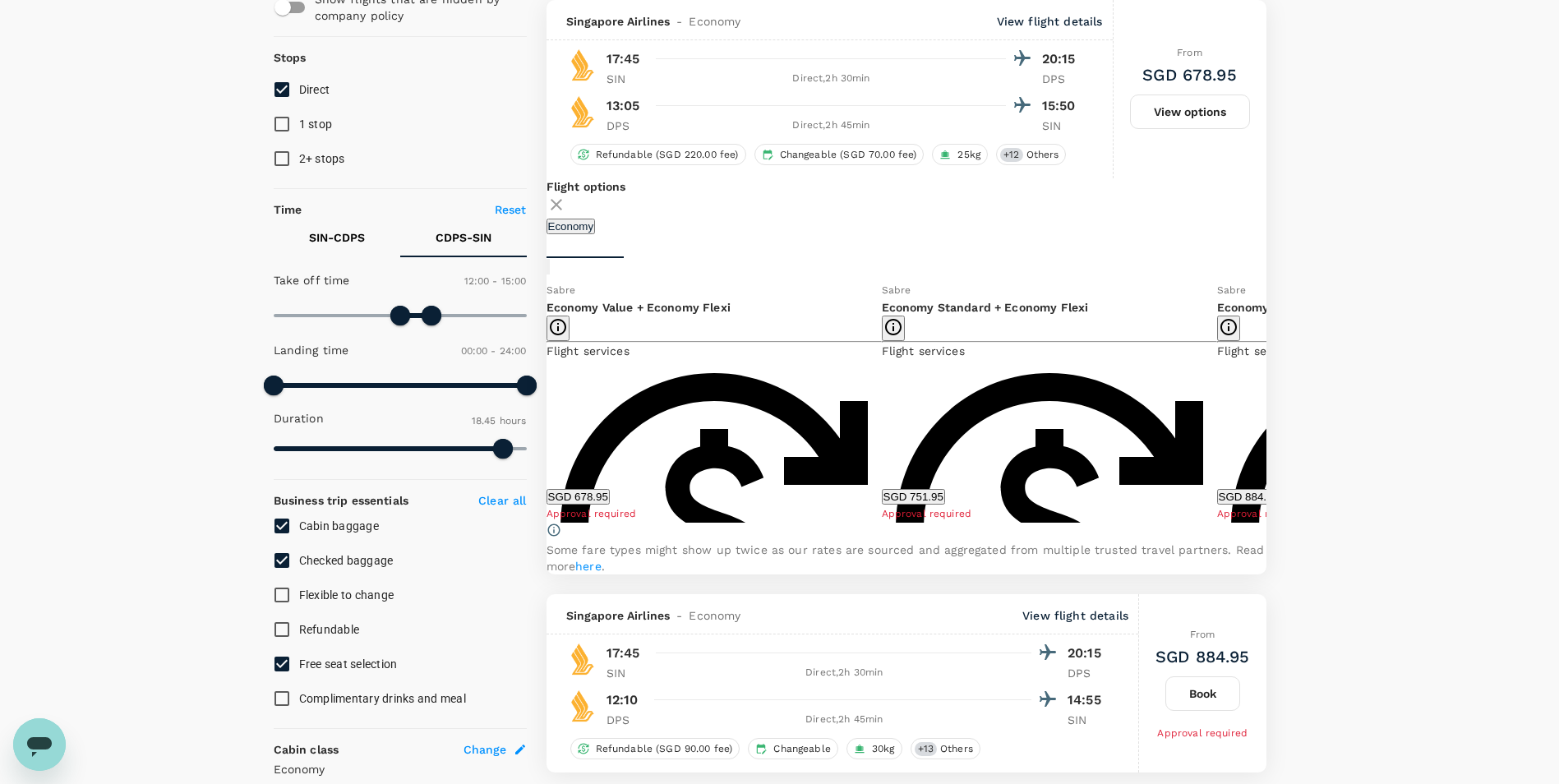
click at [1275, 409] on icon at bounding box center [1279, 402] width 8 height 14
click at [550, 411] on div "Flight options Economy Sabre Economy Value + Economy Flexi Flight services Refu…" at bounding box center [906, 377] width 720 height 396
click at [542, 410] on icon at bounding box center [534, 401] width 16 height 16
click at [1271, 410] on icon at bounding box center [1278, 401] width 16 height 16
click at [542, 410] on icon at bounding box center [534, 401] width 16 height 16
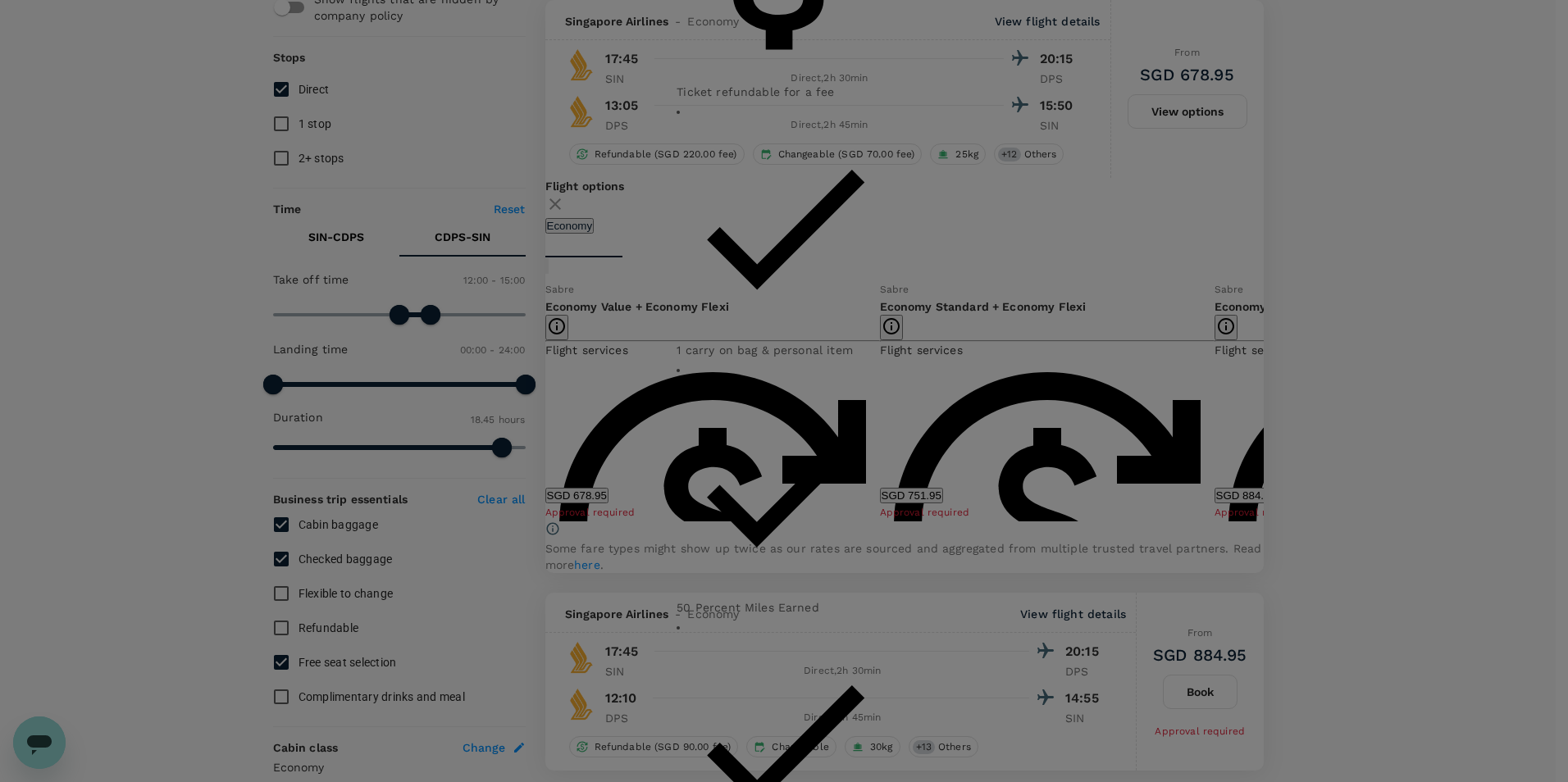
click at [910, 140] on div "Economy Value + Economy Flexi Refundable with a SGD 220 fee Can be changed with…" at bounding box center [783, 390] width 253 height 3548
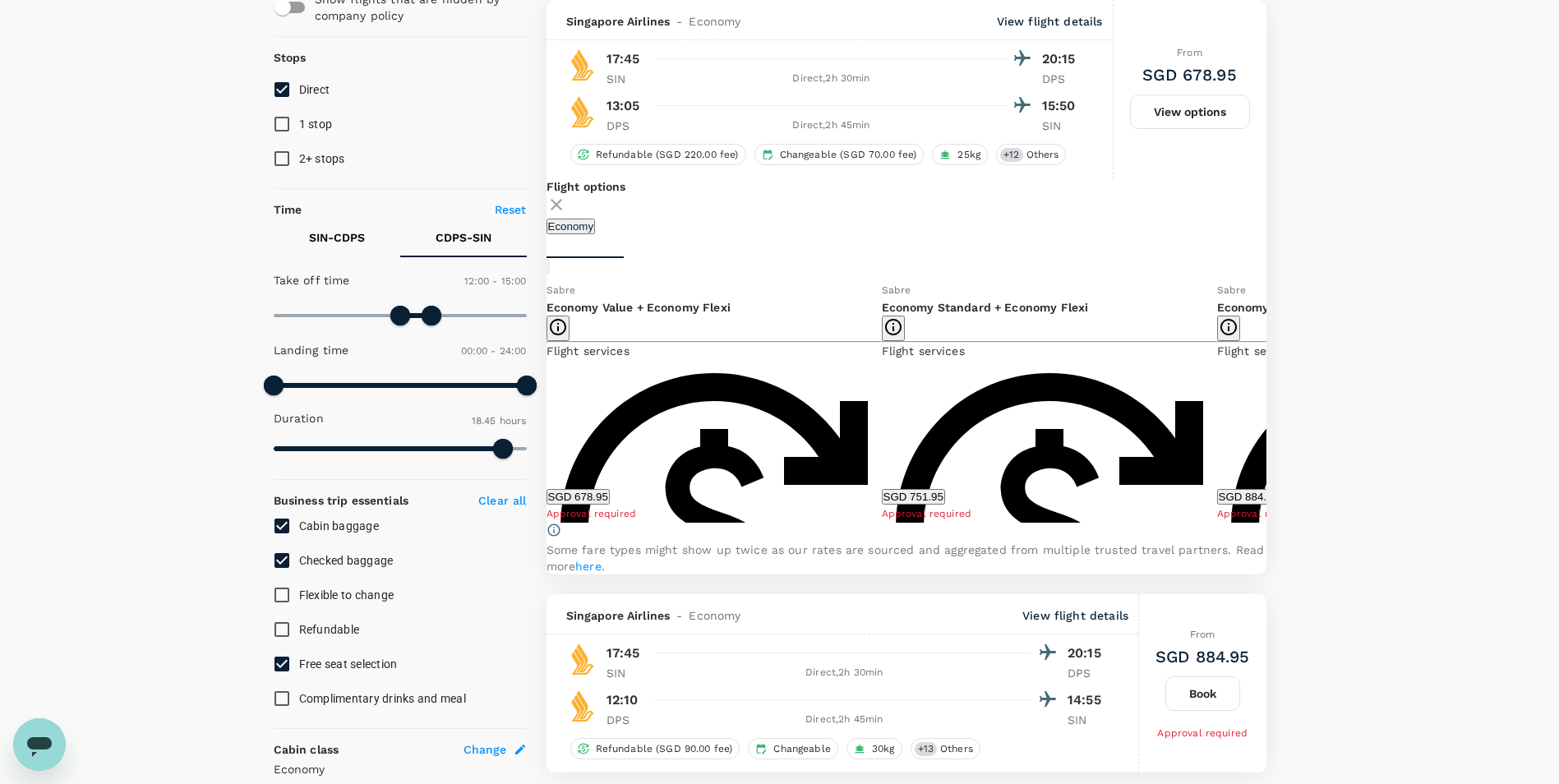
click at [945, 505] on button "SGD 751.95" at bounding box center [913, 497] width 63 height 16
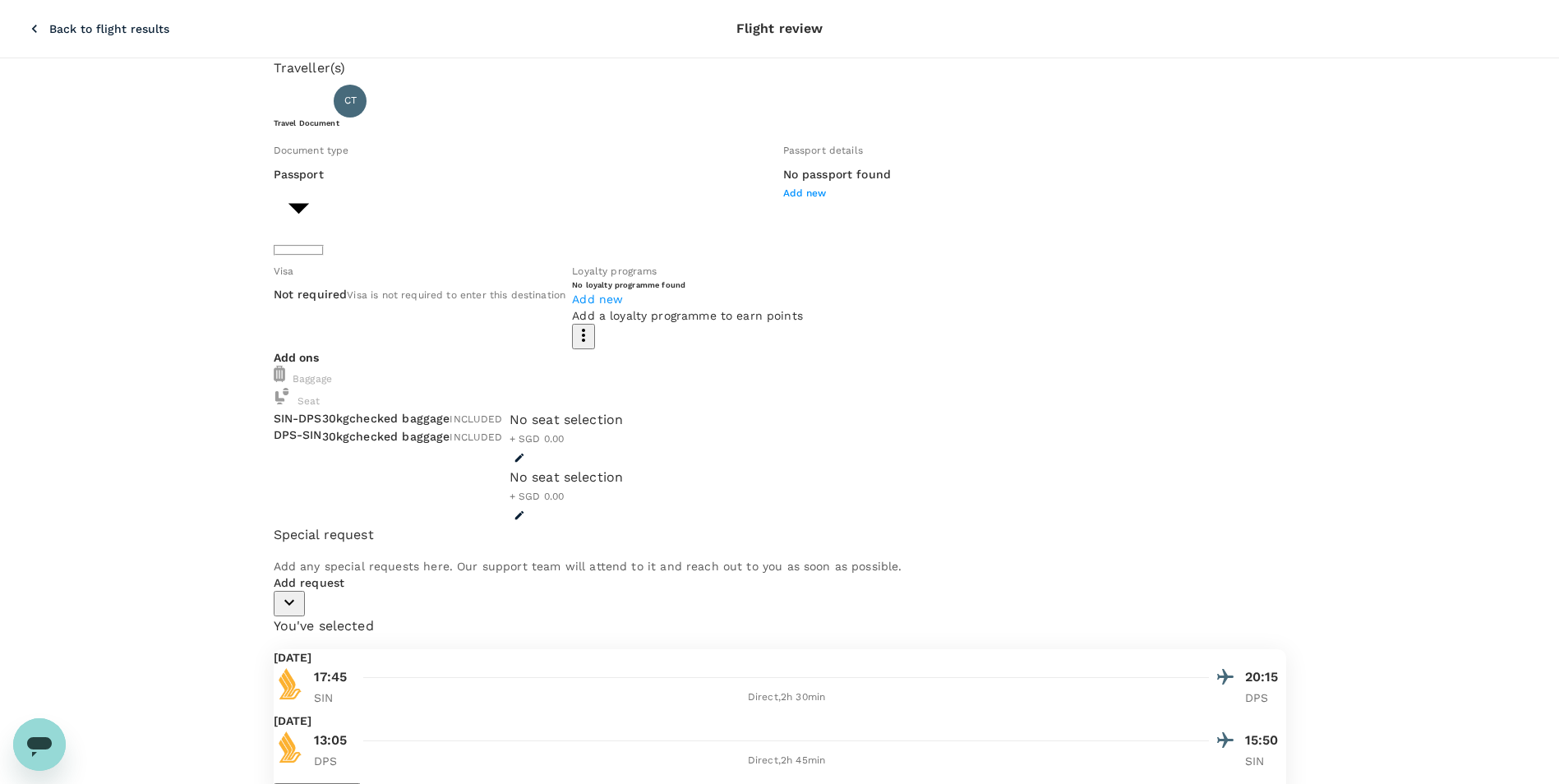
click at [347, 303] on p "Not required" at bounding box center [311, 293] width 74 height 16
click at [378, 230] on body "Back to flight results Flight review Traveller(s) Traveller 1 : CT CHEE KEONG T…" at bounding box center [786, 593] width 1572 height 1185
click at [374, 275] on li "Passport" at bounding box center [425, 280] width 263 height 26
click at [726, 148] on div "Travel Document Document type Passport Passport ​ Passport details No passport …" at bounding box center [780, 233] width 1013 height 232
click at [483, 215] on body "Back to flight results Flight review Traveller(s) Traveller 1 : CT CHEE KEONG T…" at bounding box center [786, 593] width 1572 height 1185
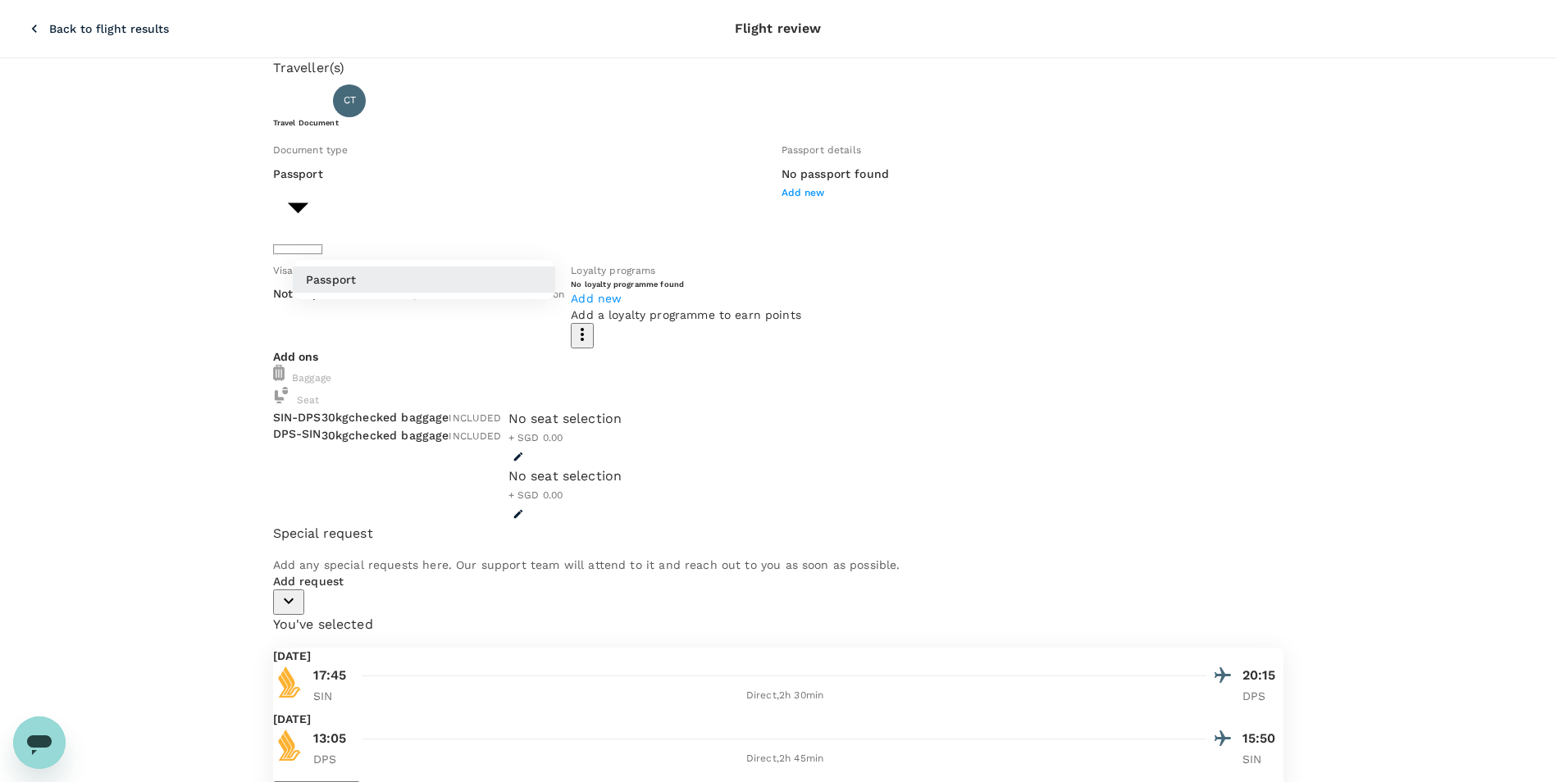
click at [351, 308] on div at bounding box center [784, 391] width 1568 height 782
click at [437, 235] on body "Back to flight results Flight review Traveller(s) Traveller 1 : CT CHEE KEONG T…" at bounding box center [784, 591] width 1568 height 1182
click at [406, 279] on li "Passport" at bounding box center [424, 279] width 262 height 26
click at [1353, 394] on div "Traveller(s) Traveller 1 : CT CHEE KEONG TOH Travel Document Document type Pass…" at bounding box center [777, 598] width 1555 height 1080
click at [781, 198] on span "Add new" at bounding box center [803, 193] width 44 height 12
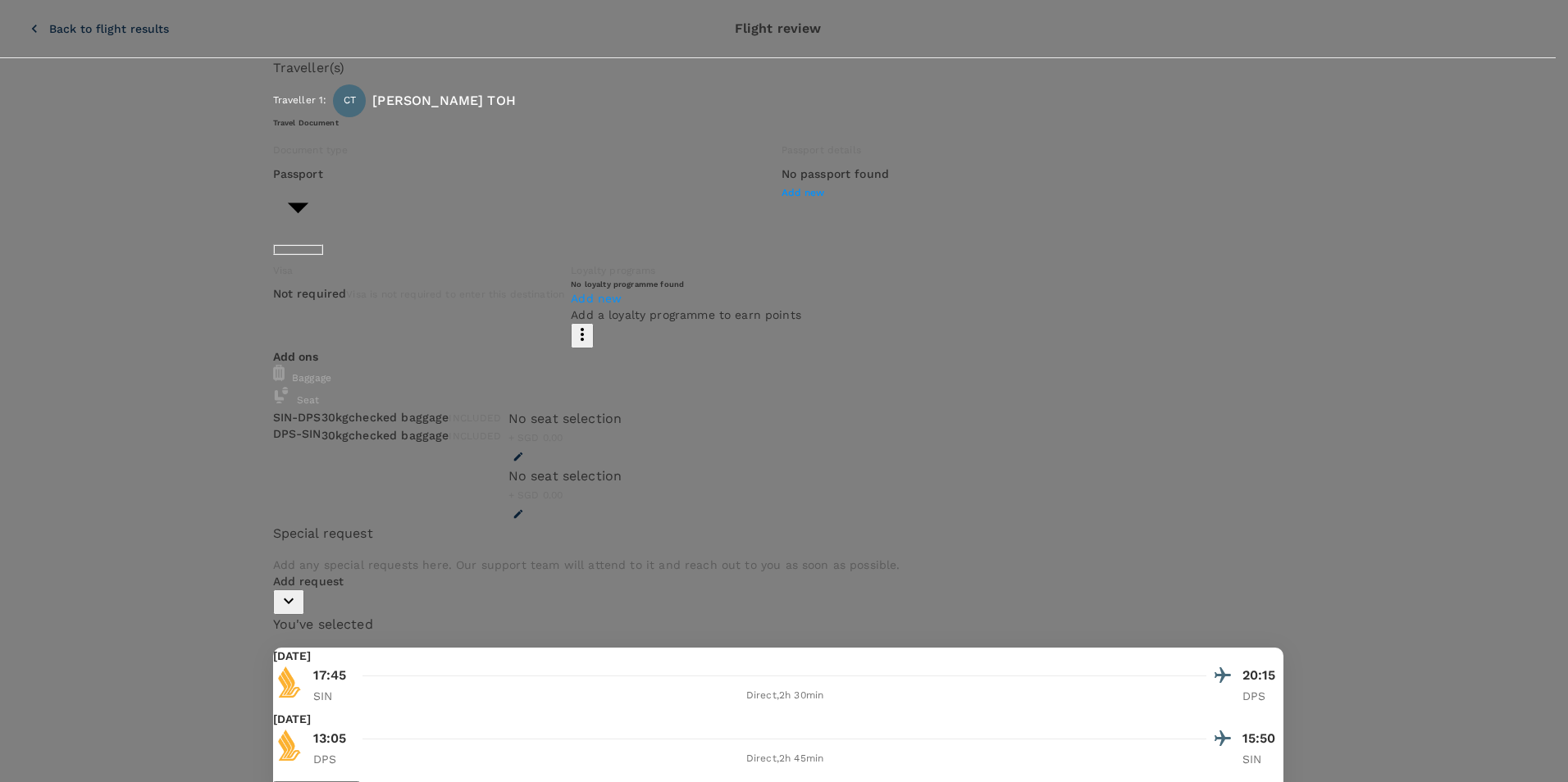
click at [907, 425] on div at bounding box center [784, 391] width 1568 height 782
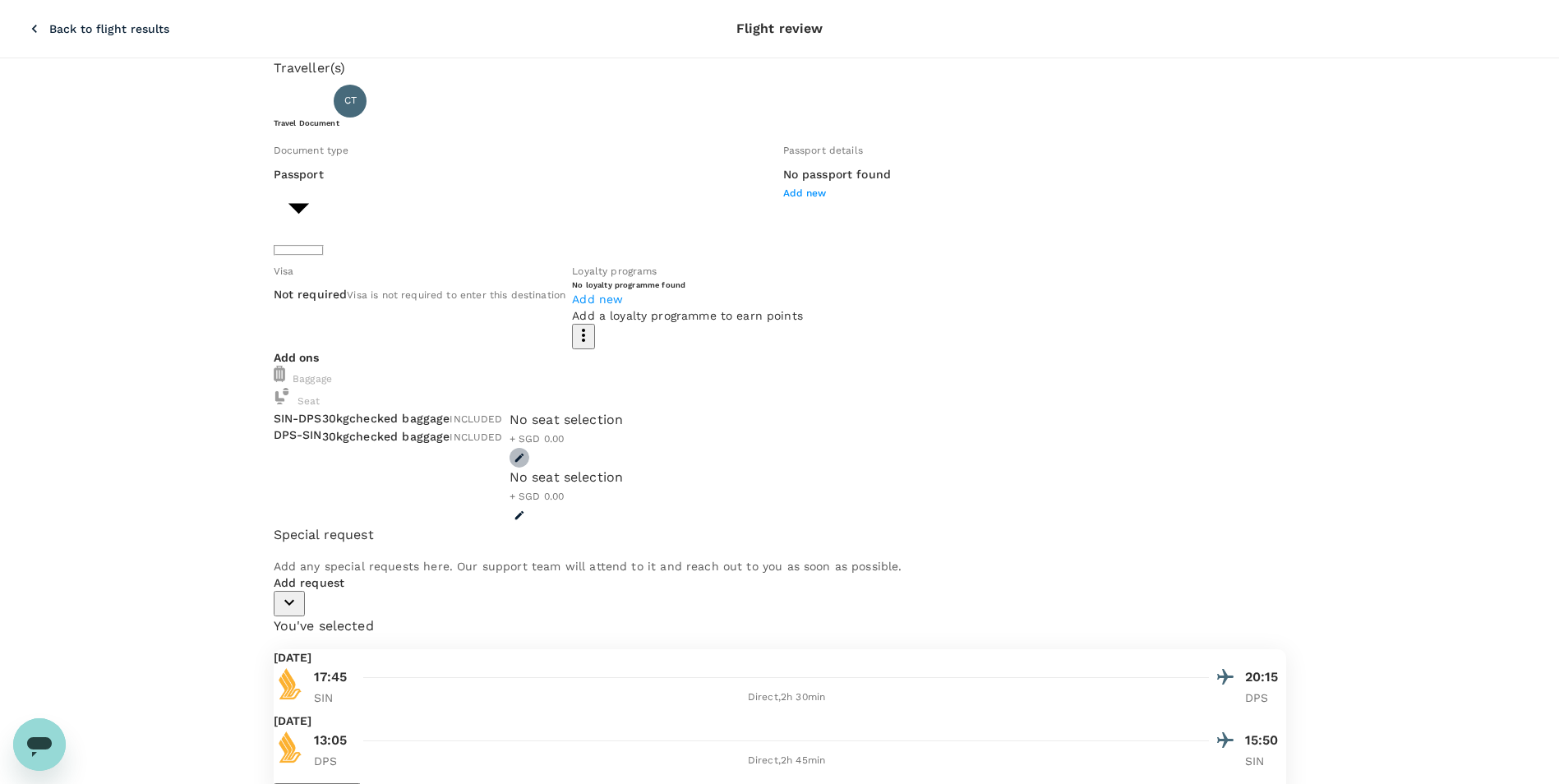
click at [530, 448] on button "button" at bounding box center [519, 457] width 19 height 19
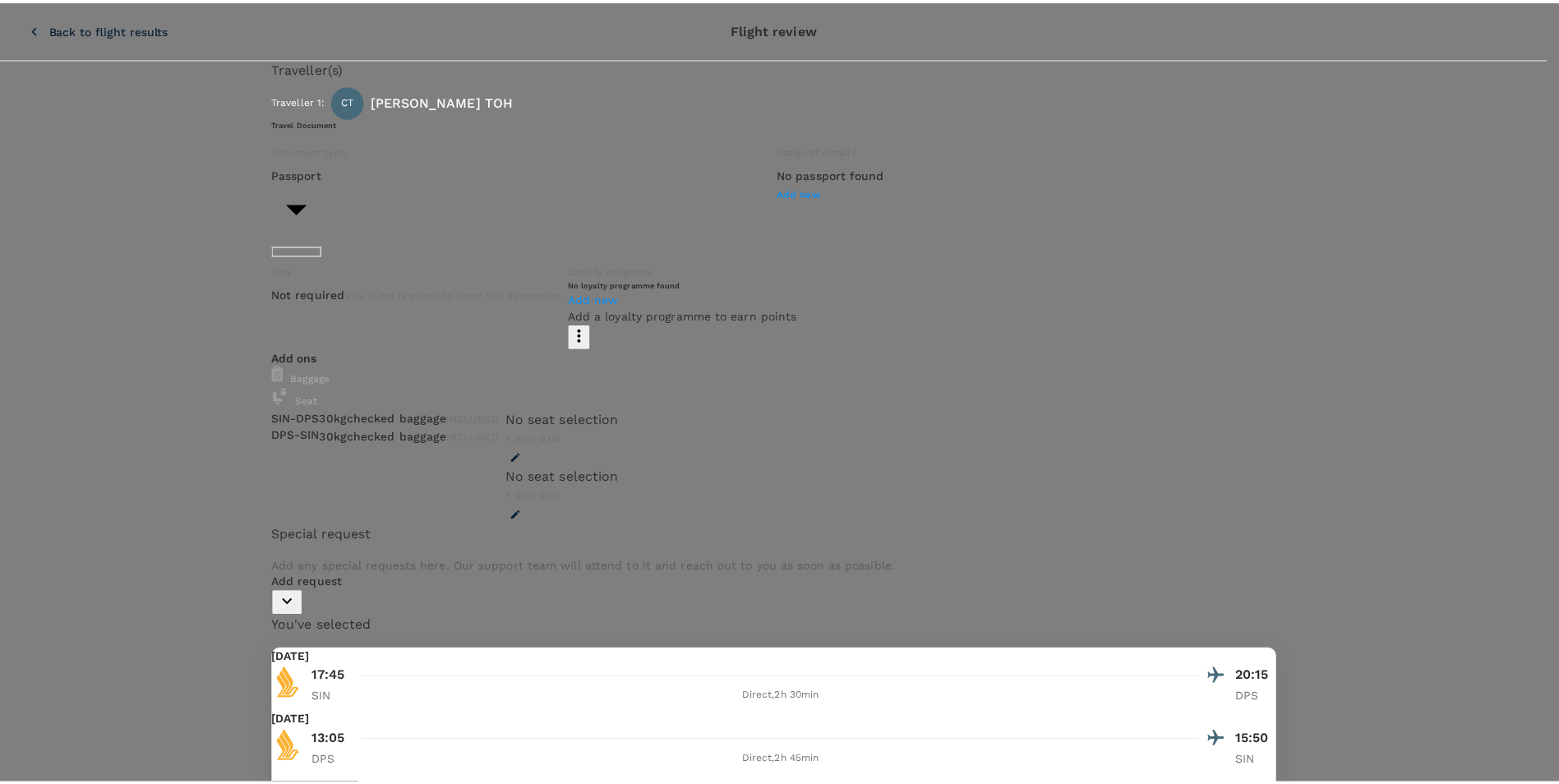
scroll to position [1068, 0]
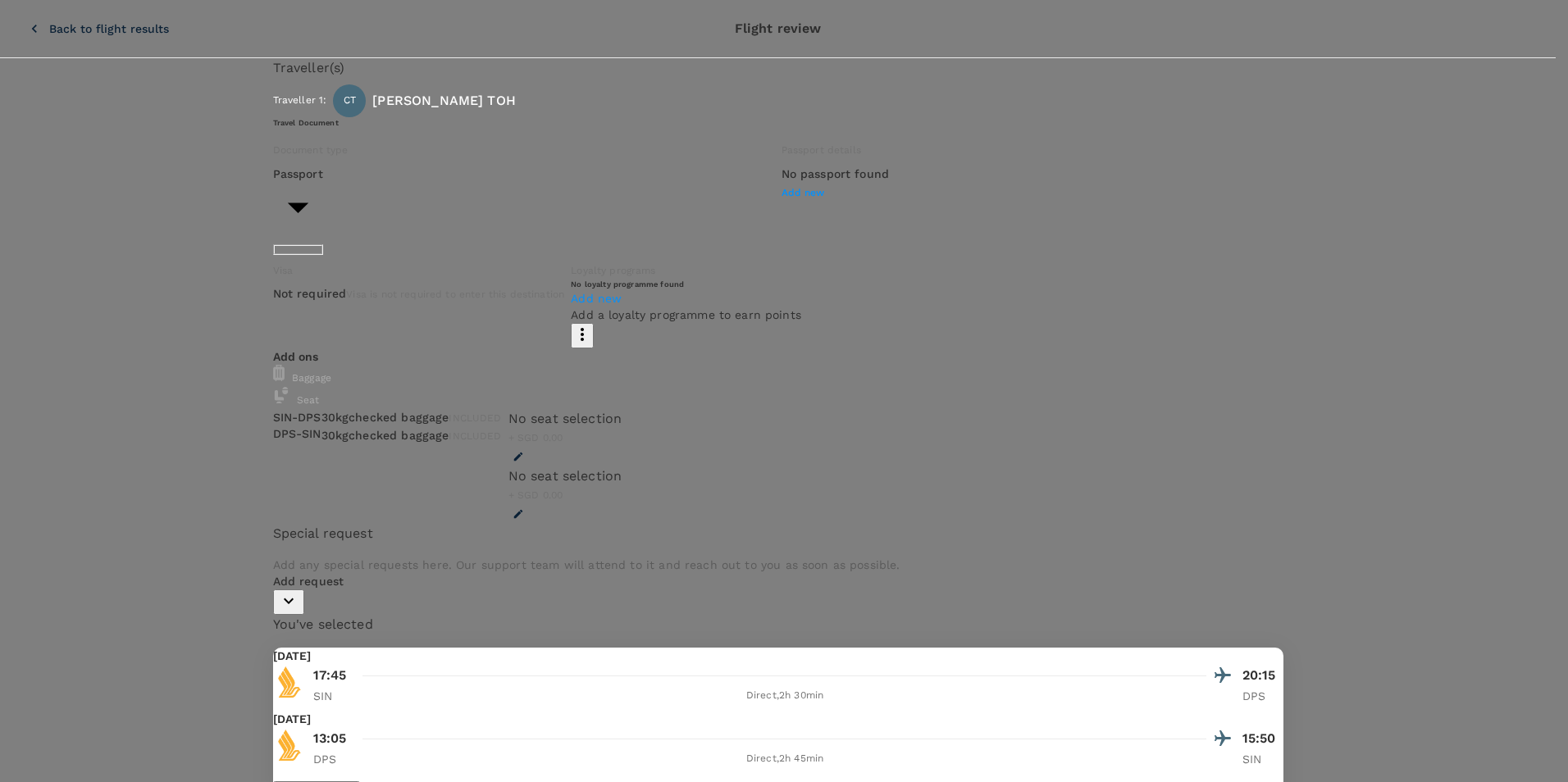
click at [829, 515] on div at bounding box center [784, 391] width 1568 height 782
